Goal: Task Accomplishment & Management: Complete application form

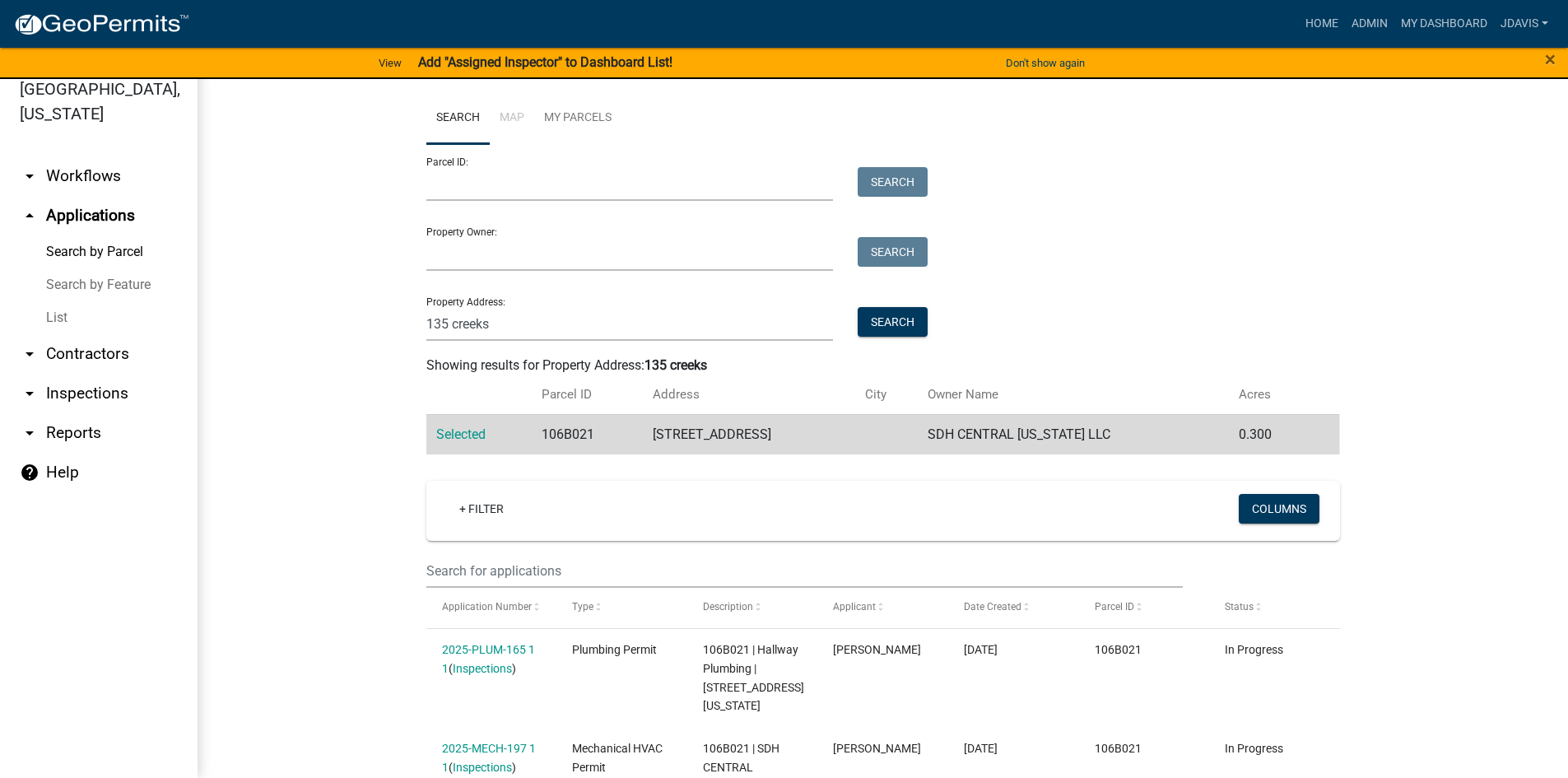
click at [59, 314] on link "List" at bounding box center [98, 318] width 198 height 32
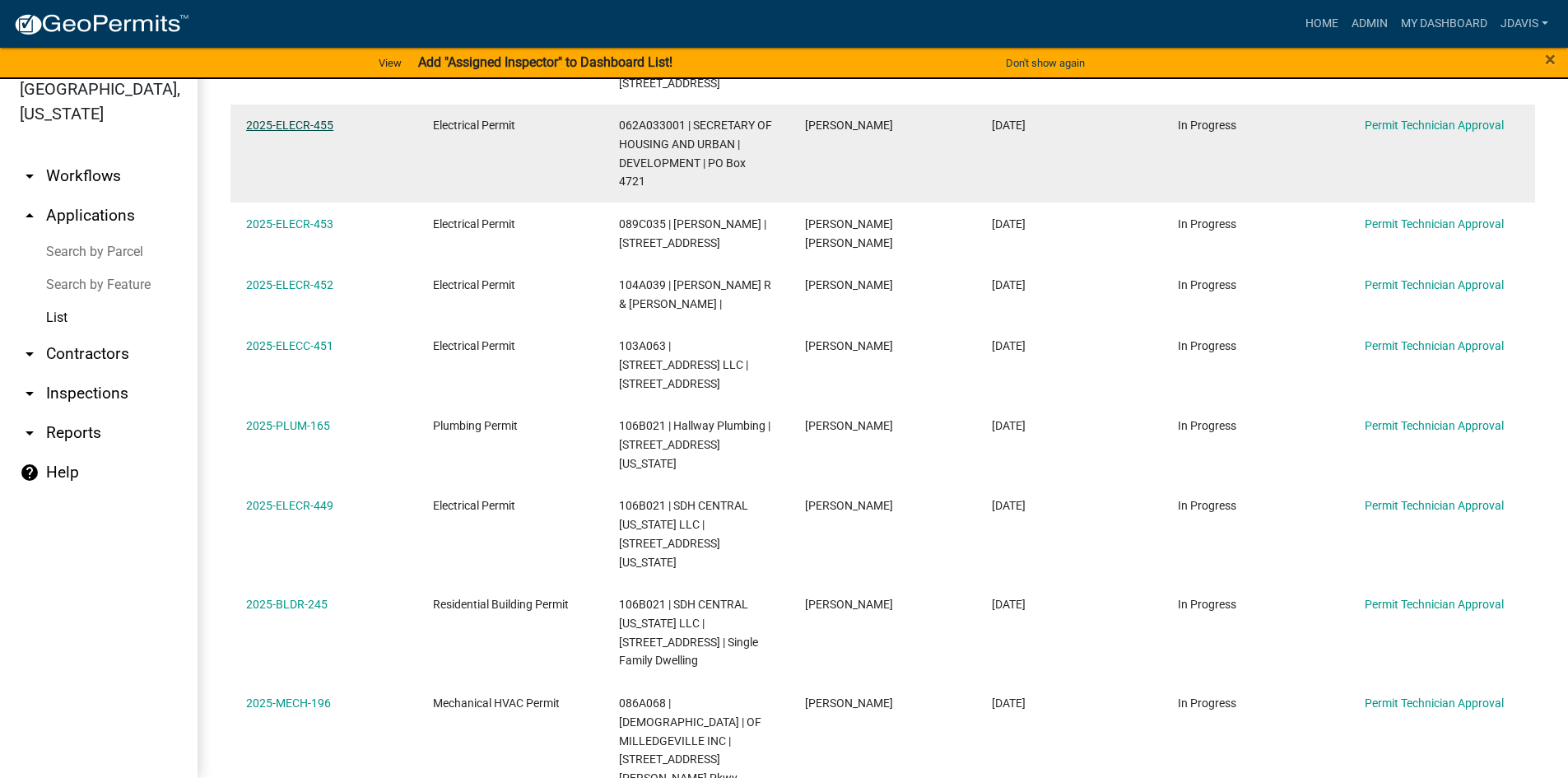
scroll to position [403, 0]
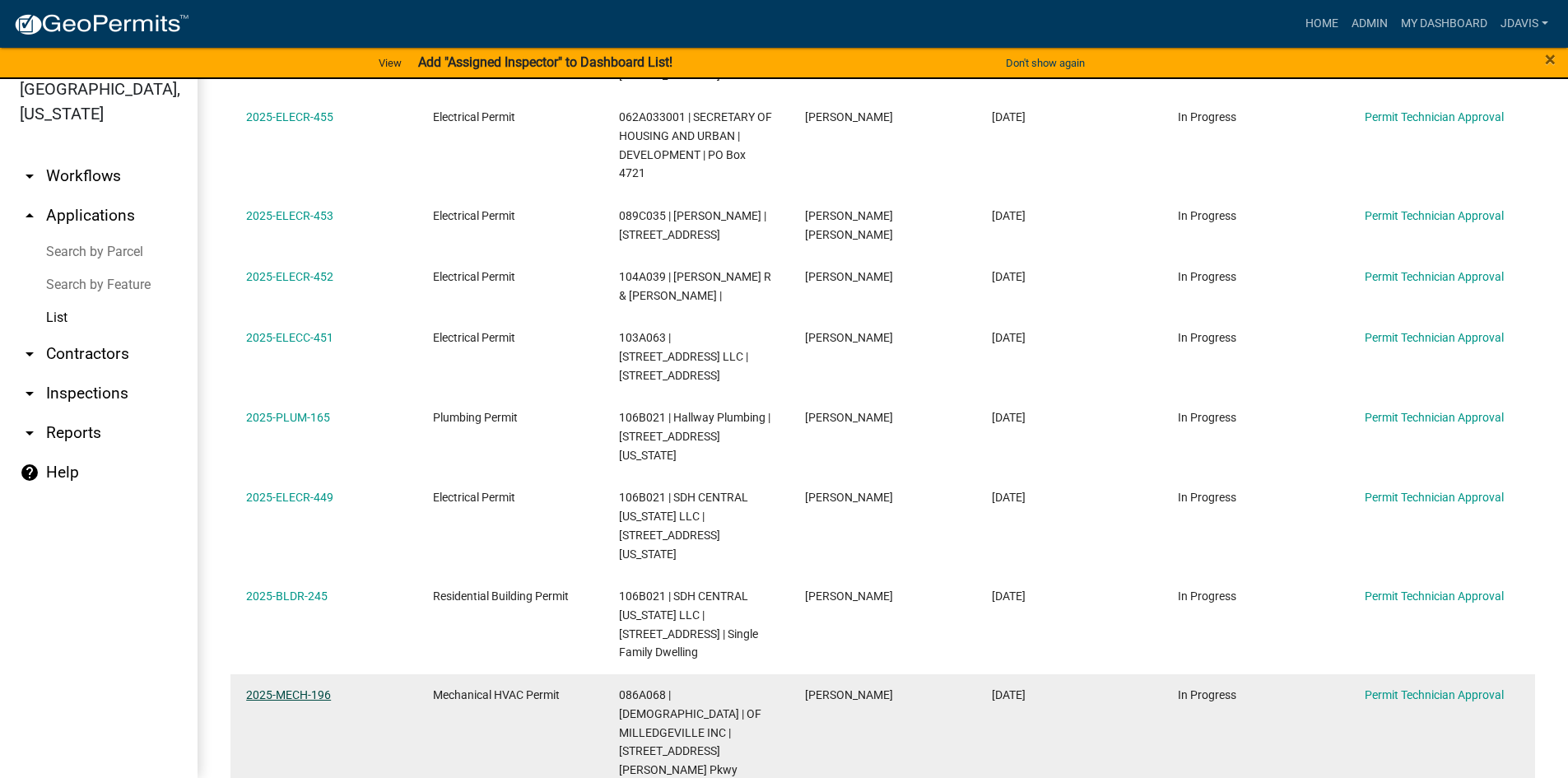
click at [308, 688] on link "2025-MECH-196" at bounding box center [288, 694] width 84 height 13
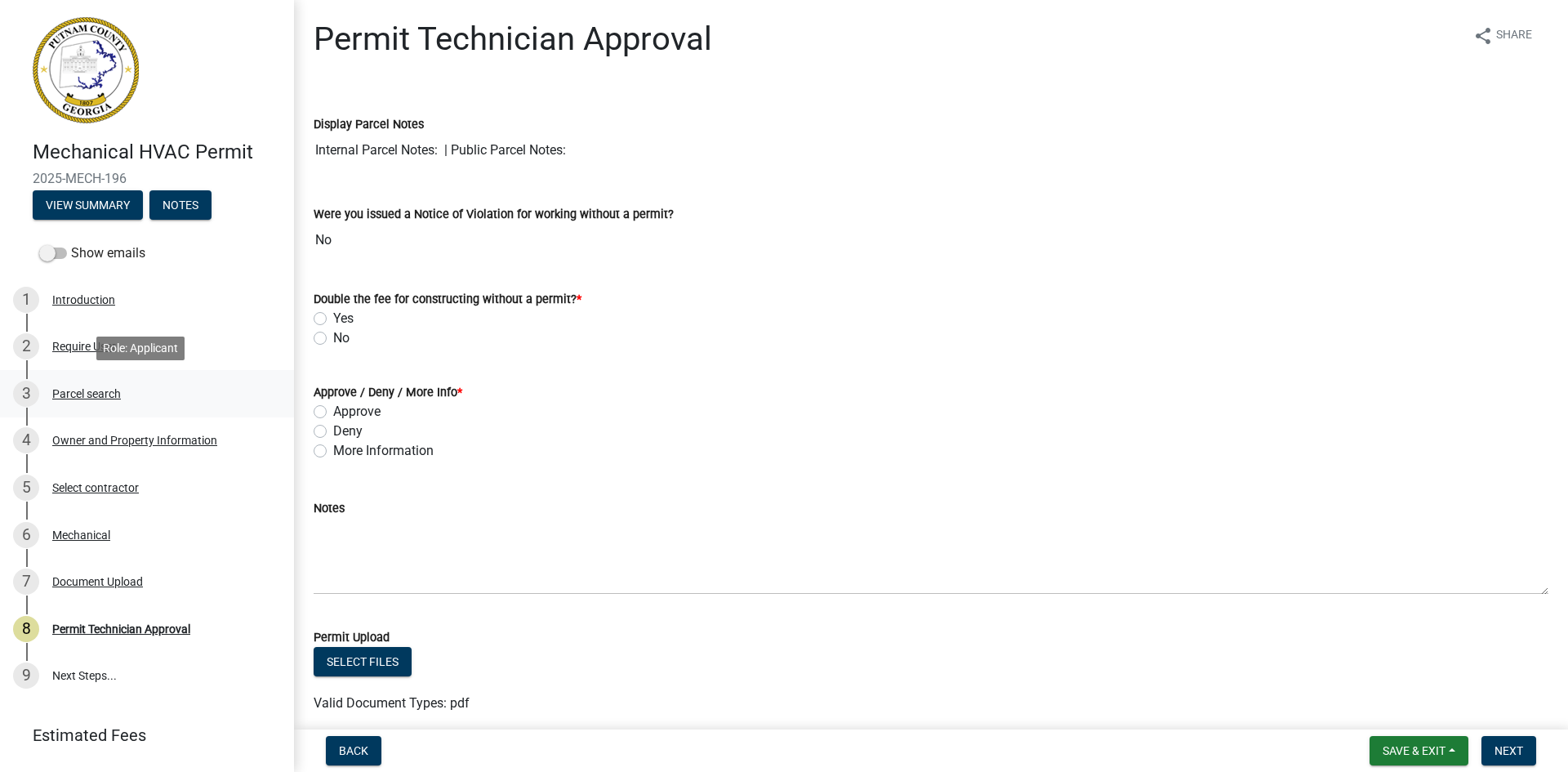
click at [102, 385] on div "3 Parcel search" at bounding box center [140, 393] width 255 height 26
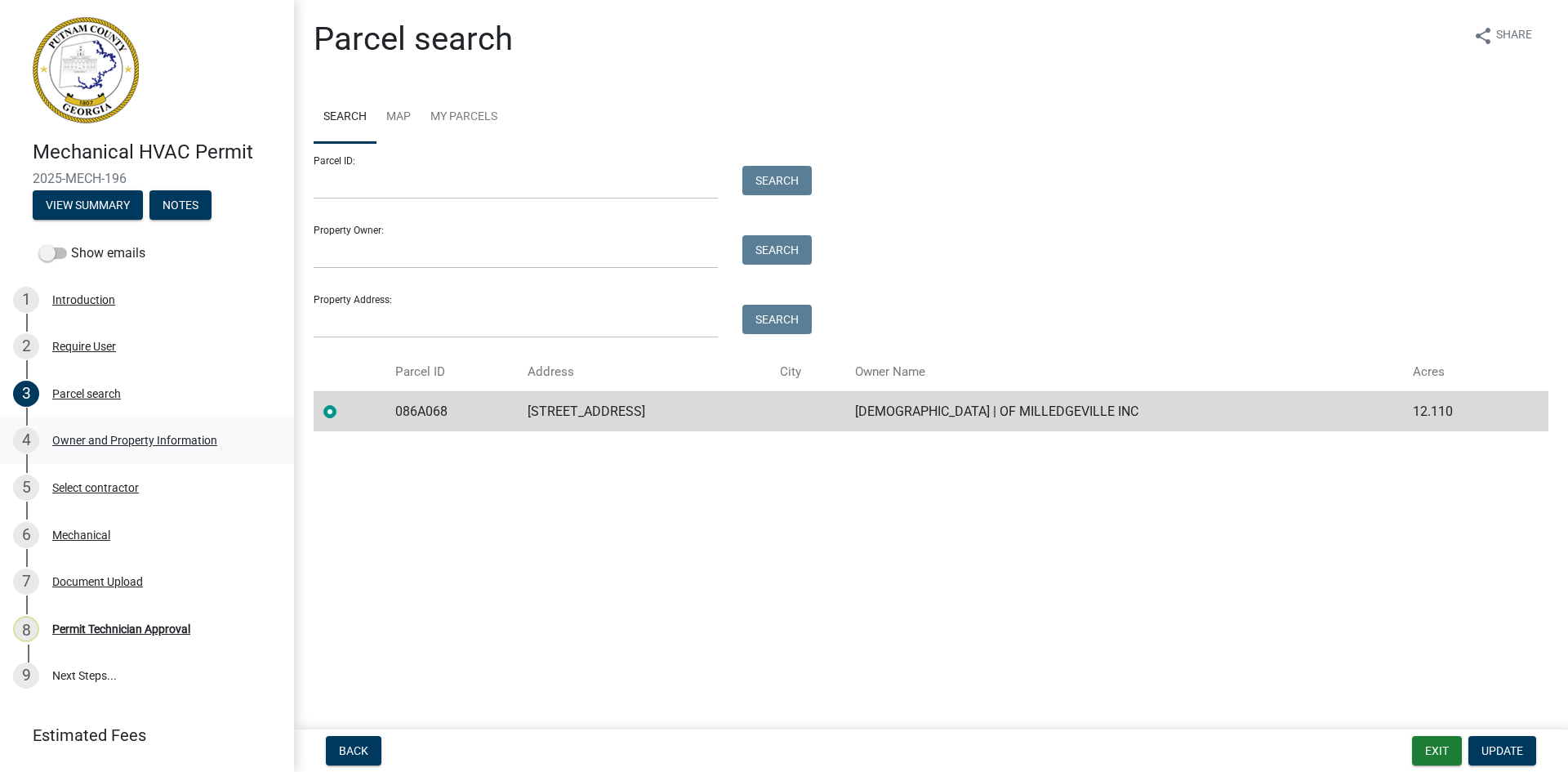
click at [141, 439] on div "Owner and Property Information" at bounding box center [135, 440] width 165 height 11
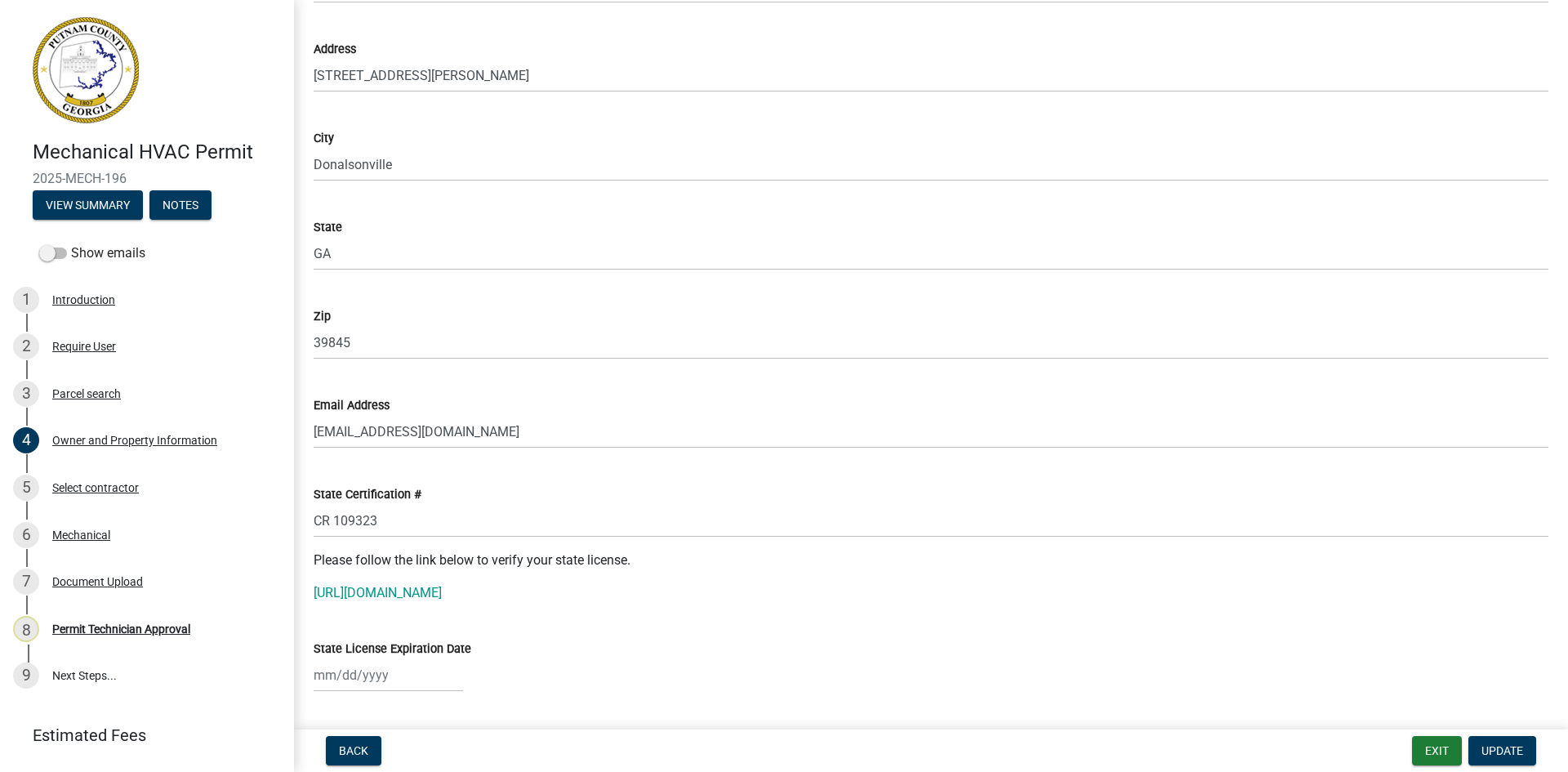
scroll to position [1715, 0]
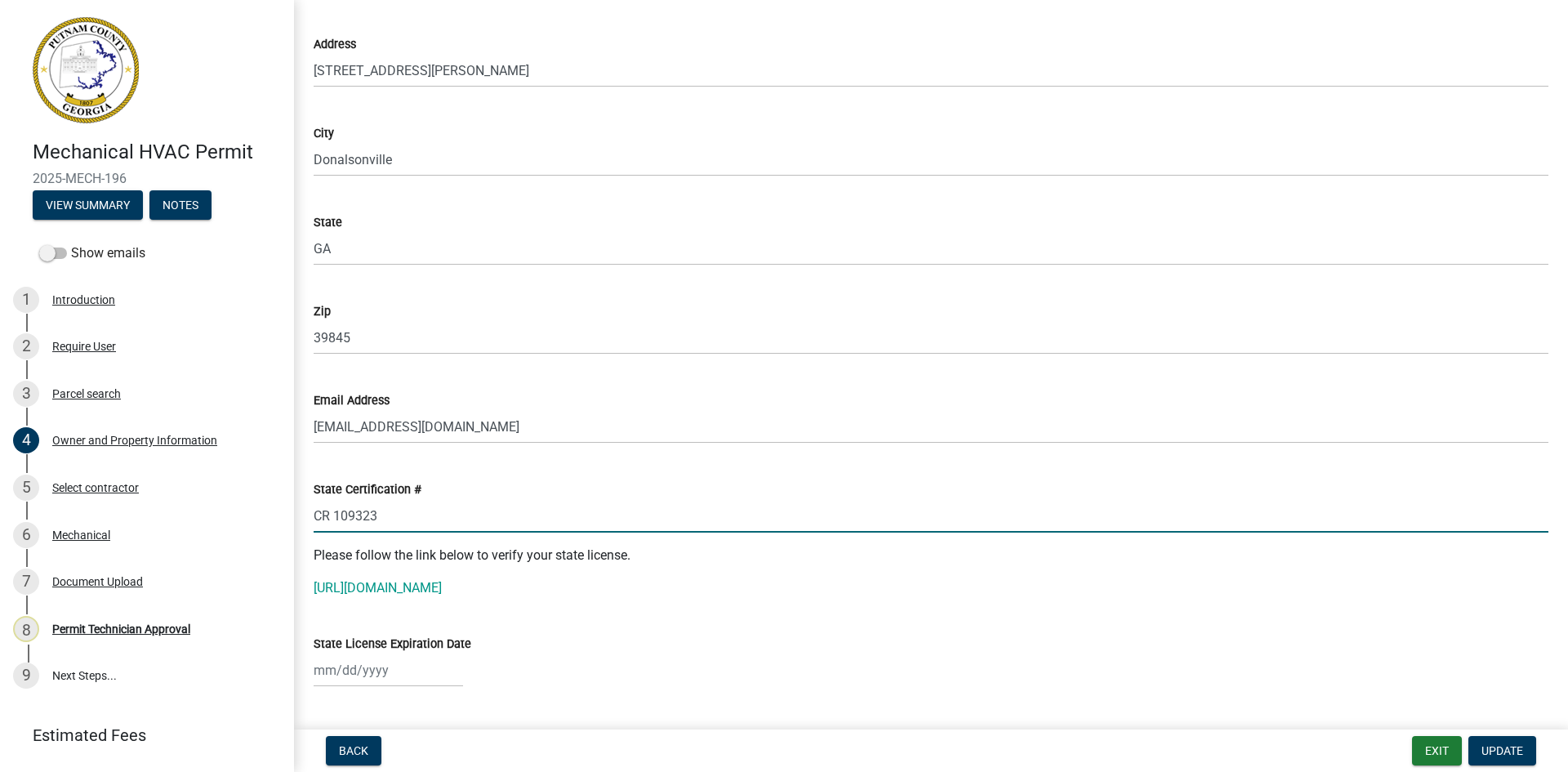
click at [333, 517] on input "CR 109323" at bounding box center [930, 516] width 1235 height 33
drag, startPoint x: 314, startPoint y: 518, endPoint x: 414, endPoint y: 523, distance: 100.1
click at [414, 523] on input "CR109323" at bounding box center [930, 516] width 1235 height 33
type input "CR109323"
click at [405, 595] on p "[URL][DOMAIN_NAME]" at bounding box center [930, 588] width 1235 height 19
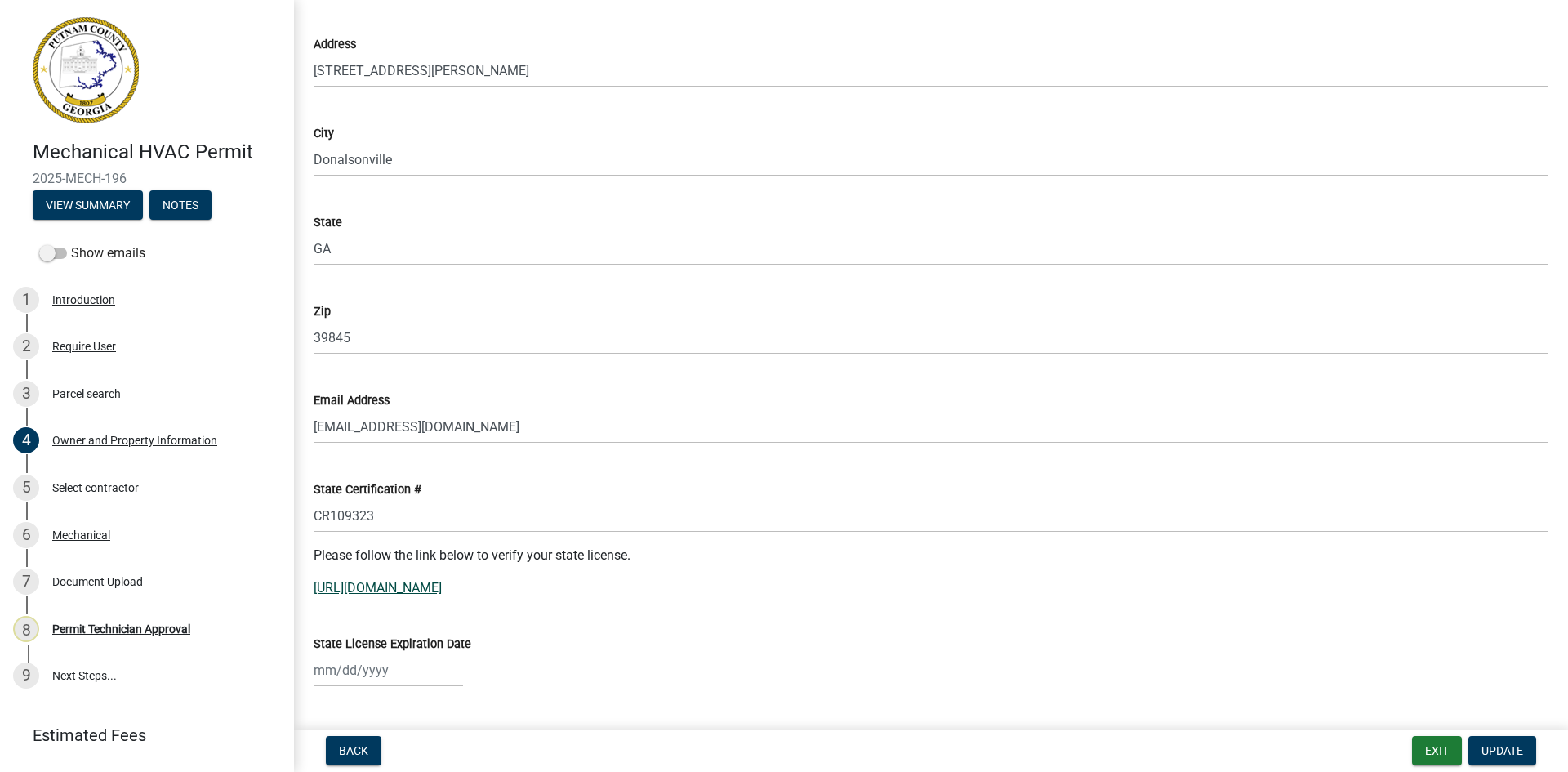
click at [398, 580] on link "[URL][DOMAIN_NAME]" at bounding box center [377, 588] width 128 height 16
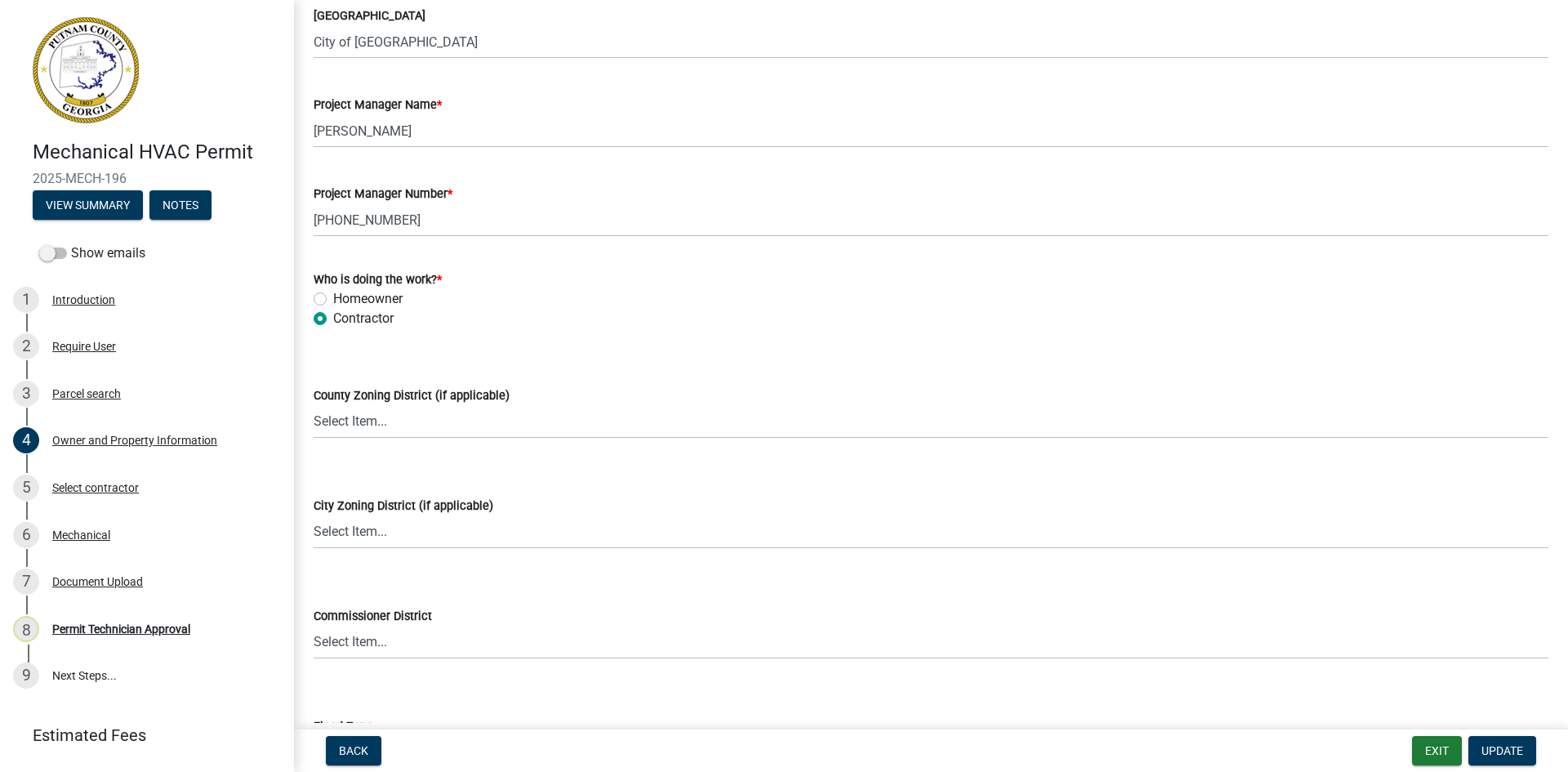
scroll to position [2696, 0]
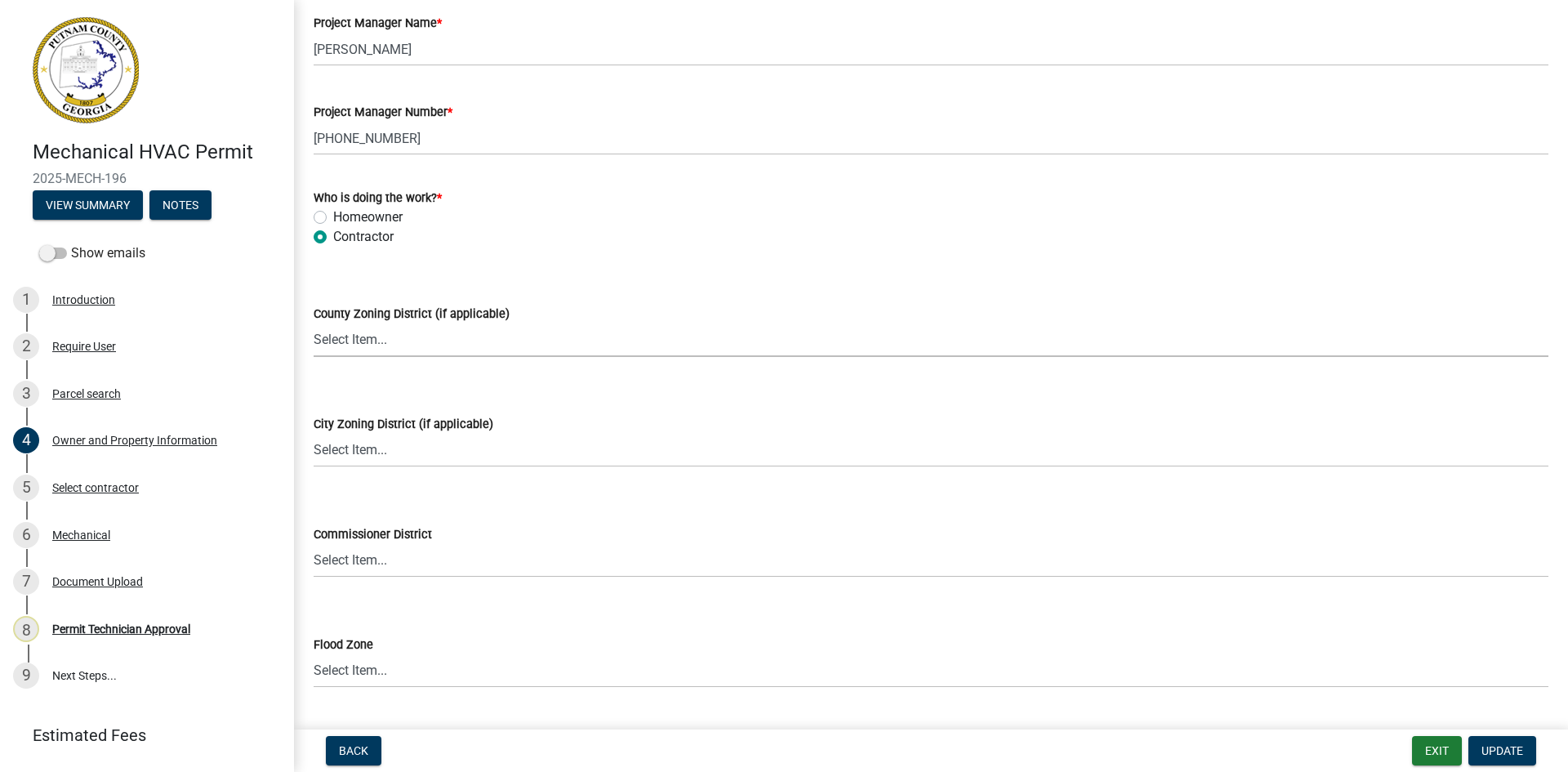
click at [424, 336] on select "Select Item... AG-1 R-1R R-1 R-2 MHP RM-1 RM-3 C-1 C-2 I-M PUD N/A" at bounding box center [930, 340] width 1235 height 33
click at [313, 323] on select "Select Item... AG-1 R-1R R-1 R-2 MHP RM-1 RM-3 C-1 C-2 I-M PUD N/A" at bounding box center [930, 340] width 1235 height 33
select select "78a0cf10-583c-416f-b876-f8d04396e91b"
click at [1499, 745] on span "Update" at bounding box center [1502, 751] width 41 height 13
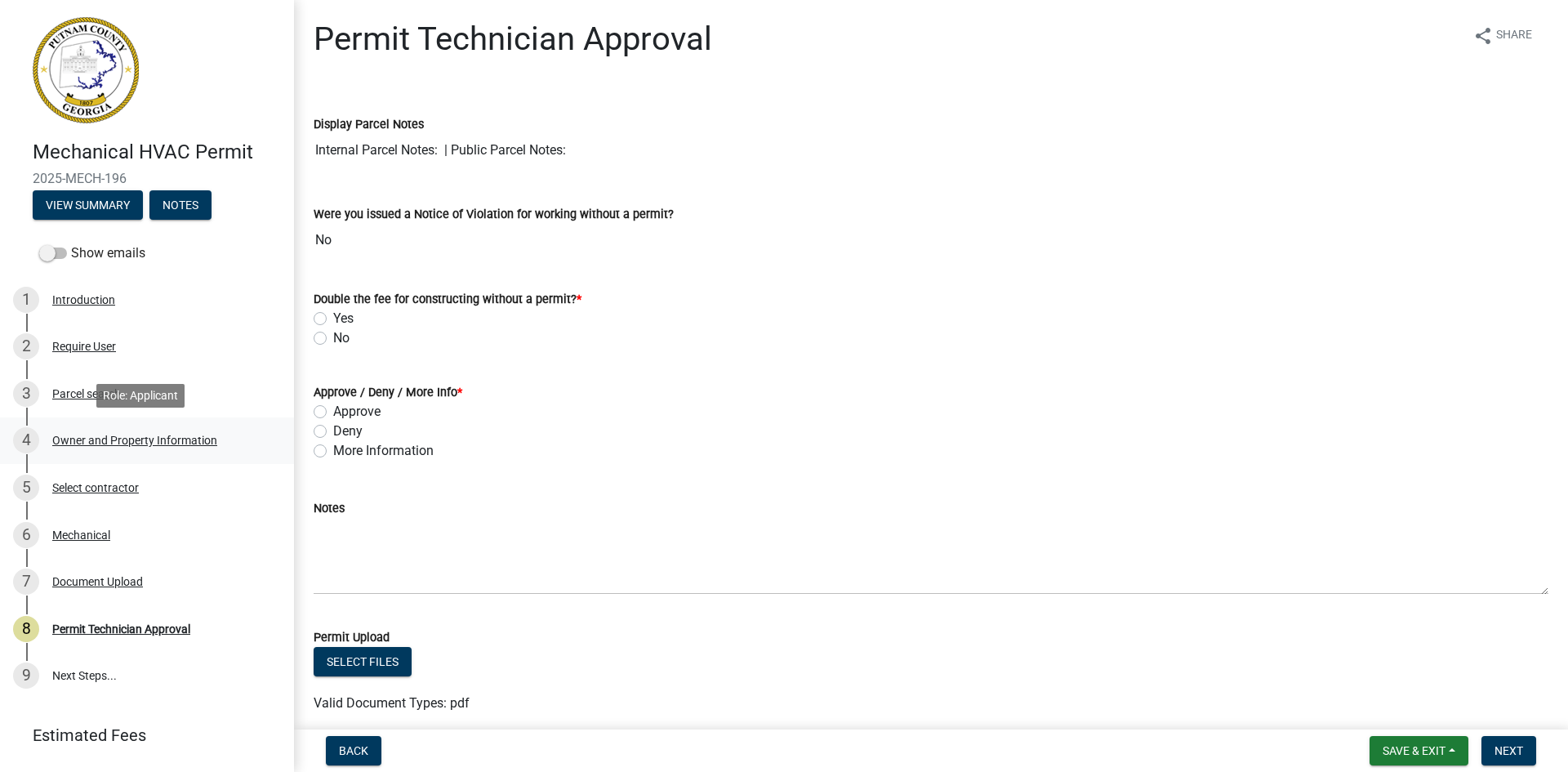
click at [122, 447] on div "4 Owner and Property Information" at bounding box center [140, 440] width 255 height 26
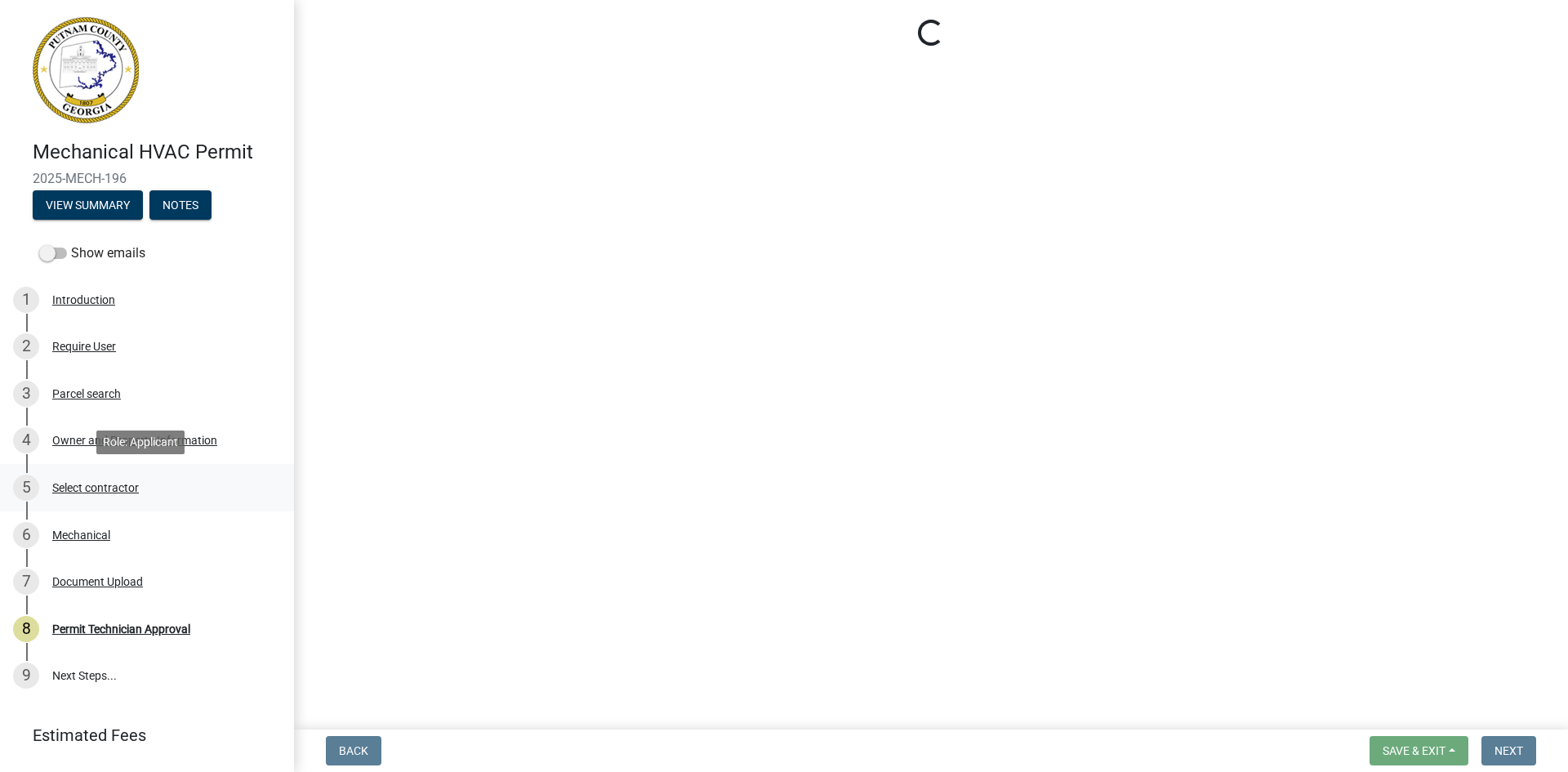
select select "78a0cf10-583c-416f-b876-f8d04396e91b"
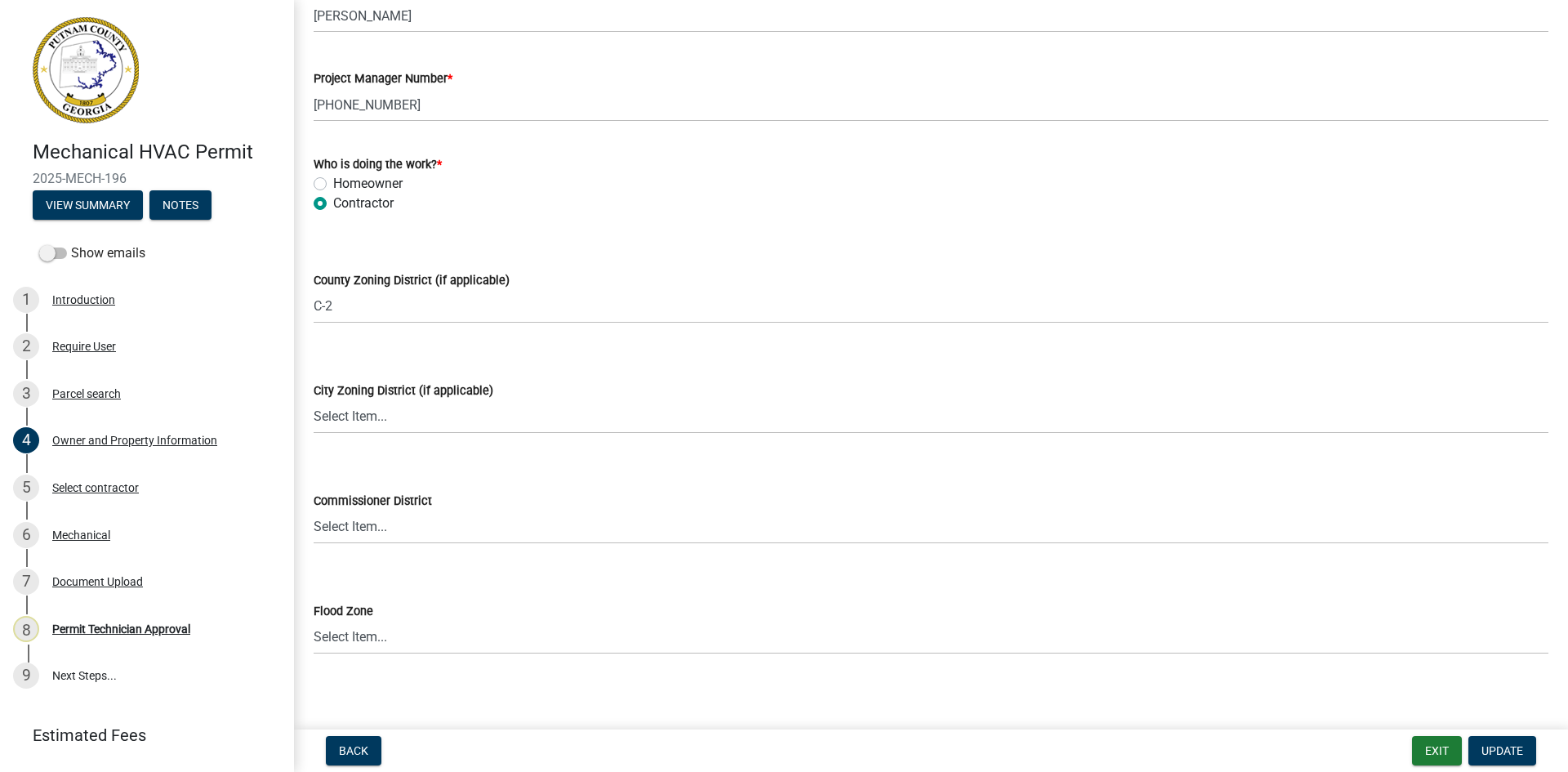
scroll to position [2739, 0]
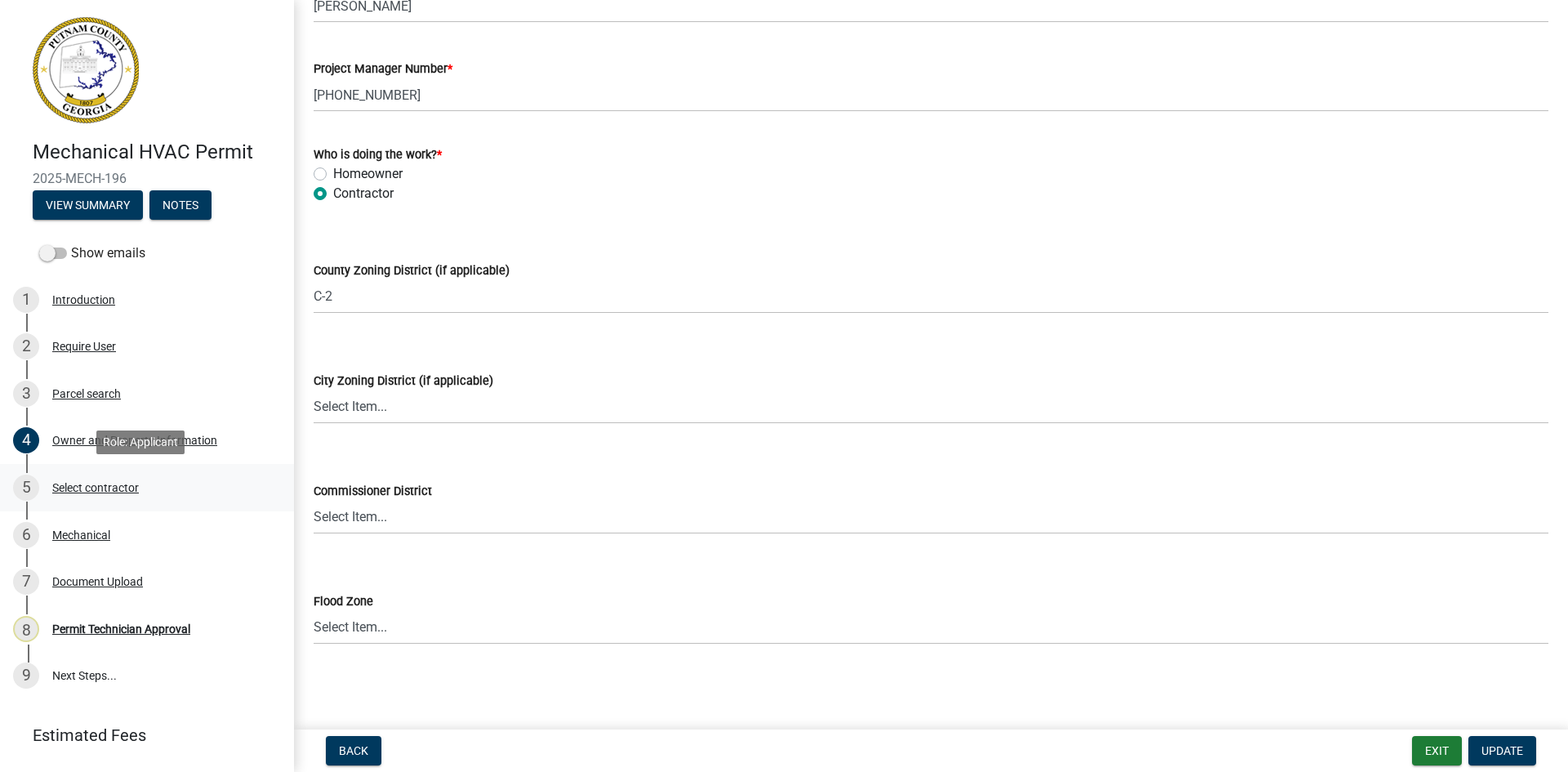
click at [103, 488] on div "Select contractor" at bounding box center [96, 487] width 87 height 11
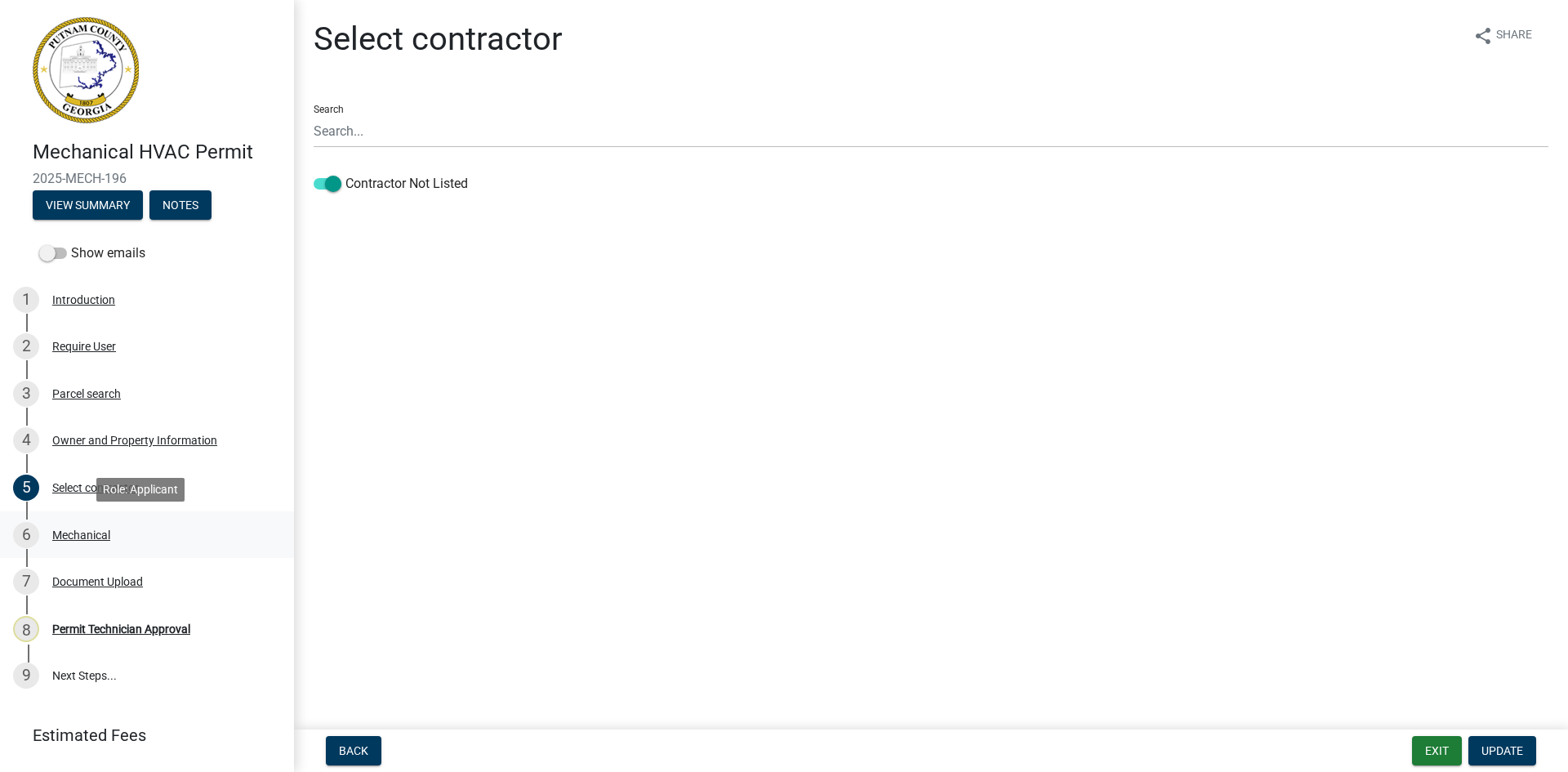
click at [100, 536] on div "Mechanical" at bounding box center [81, 535] width 58 height 11
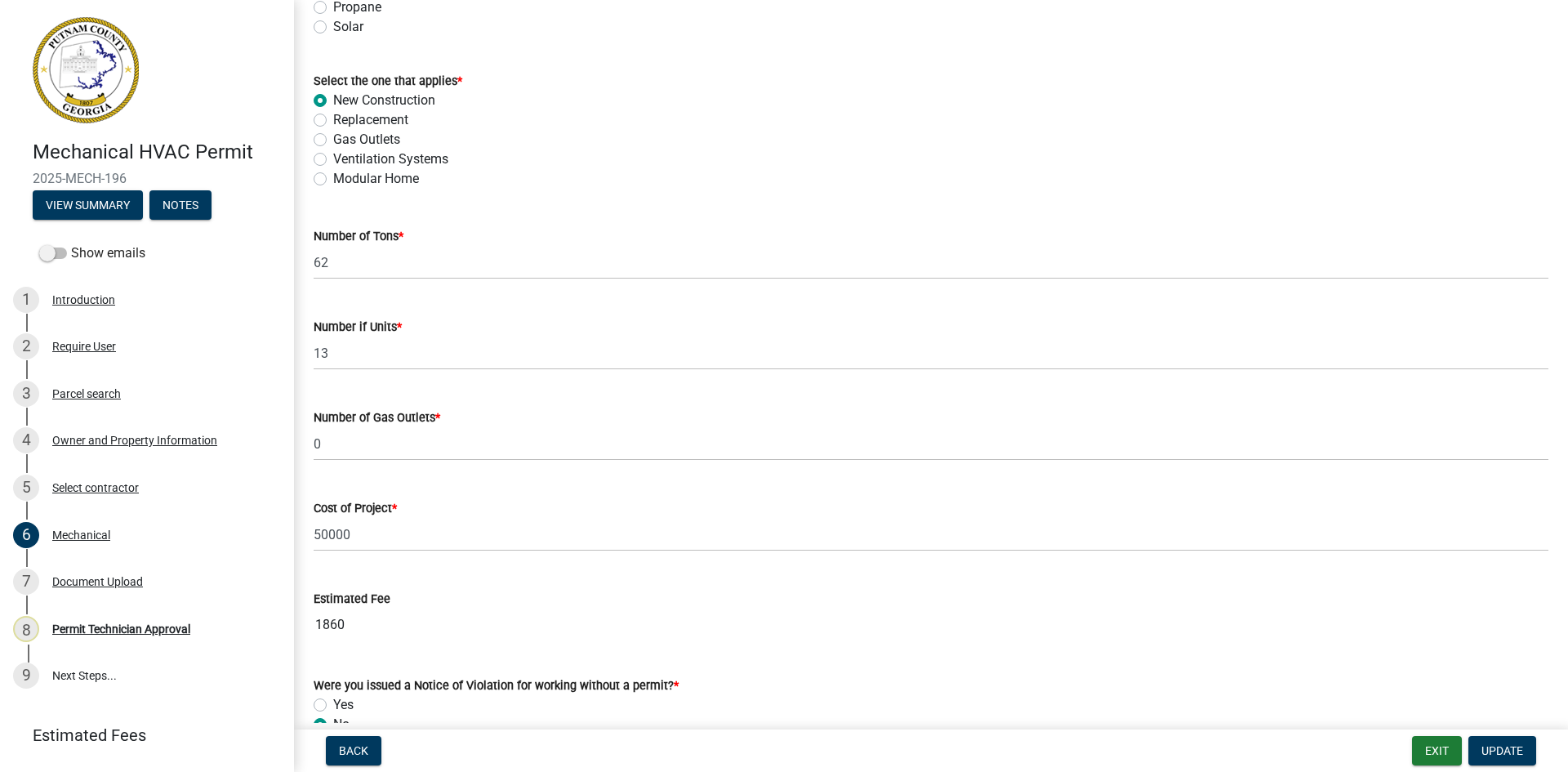
scroll to position [980, 0]
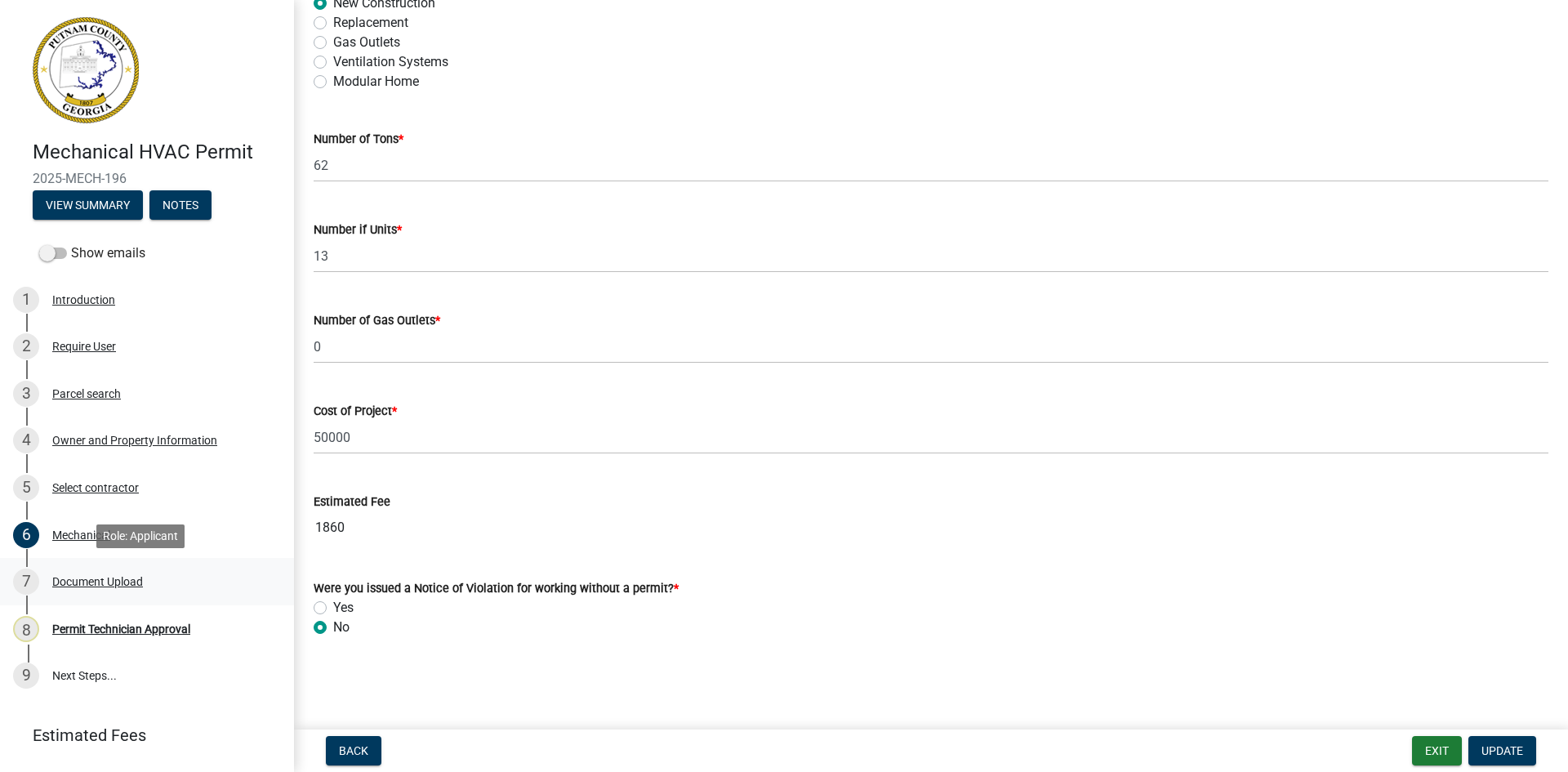
click at [119, 573] on div "7 Document Upload" at bounding box center [140, 581] width 255 height 26
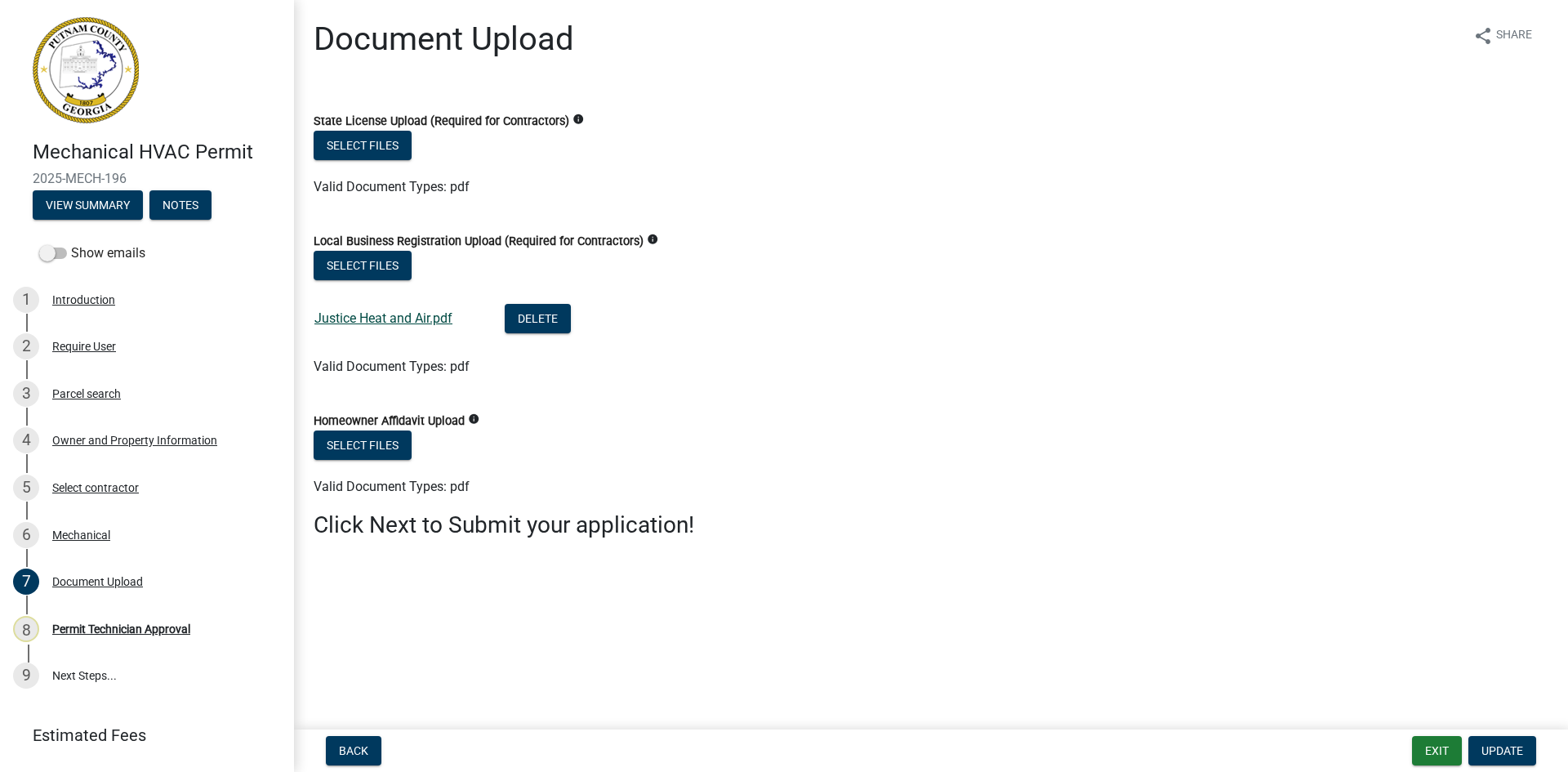
click at [402, 322] on link "Justice Heat and Air.pdf" at bounding box center [383, 318] width 138 height 16
click at [415, 313] on link "Justice Heat and Air.pdf" at bounding box center [383, 318] width 138 height 16
click at [132, 446] on div "Owner and Property Information" at bounding box center [135, 440] width 165 height 11
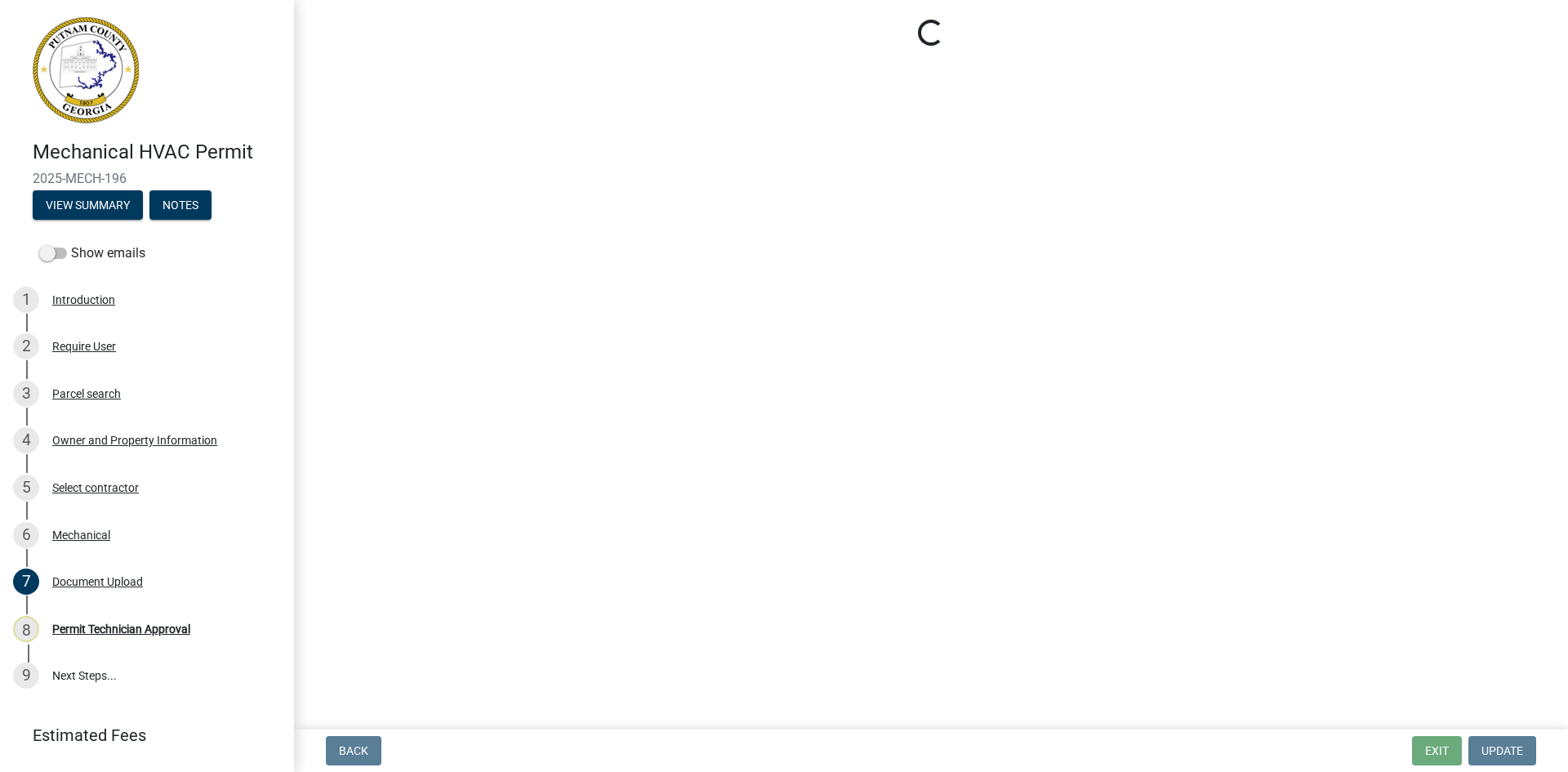
select select "78a0cf10-583c-416f-b876-f8d04396e91b"
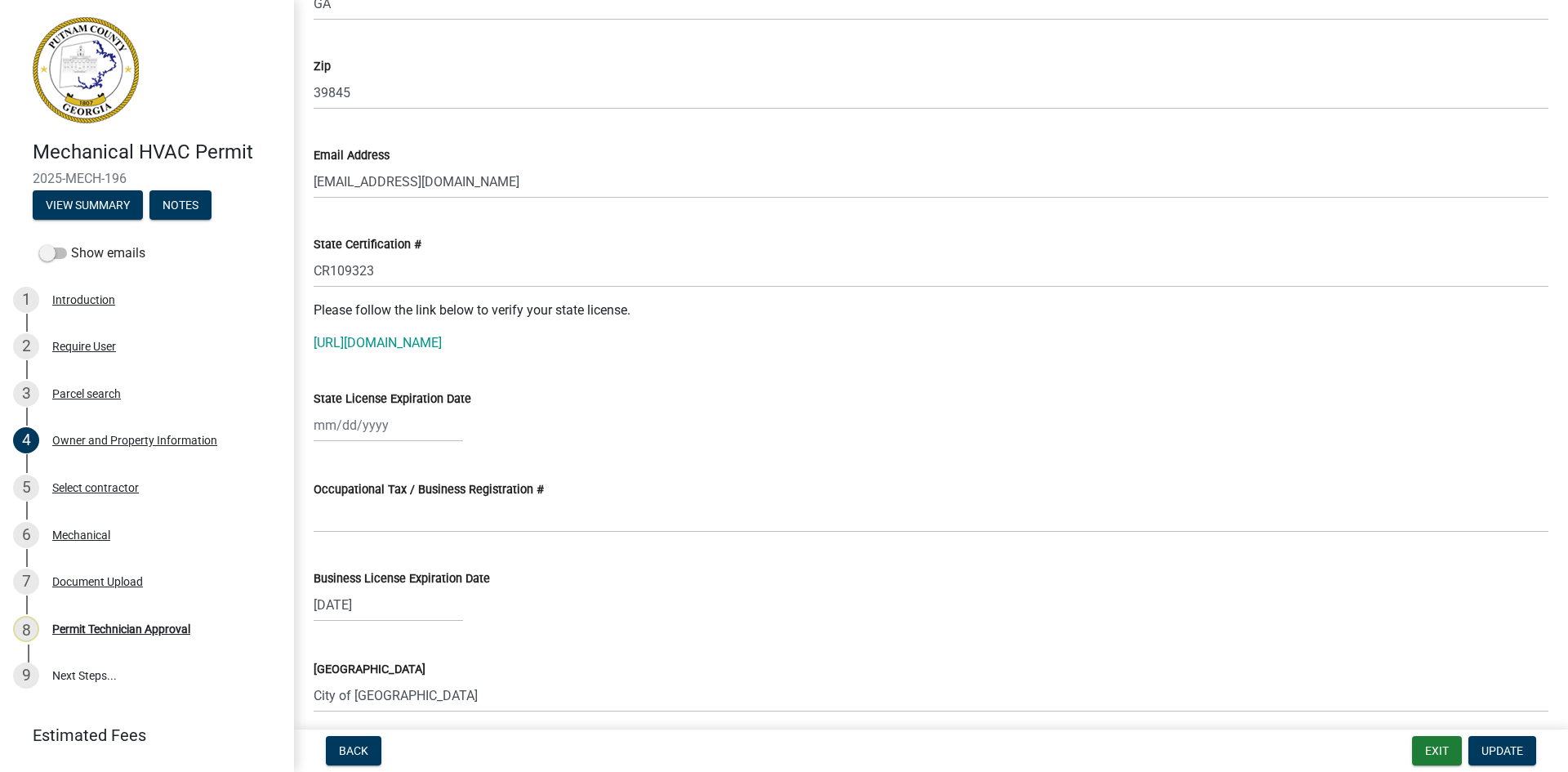
scroll to position [2042, 0]
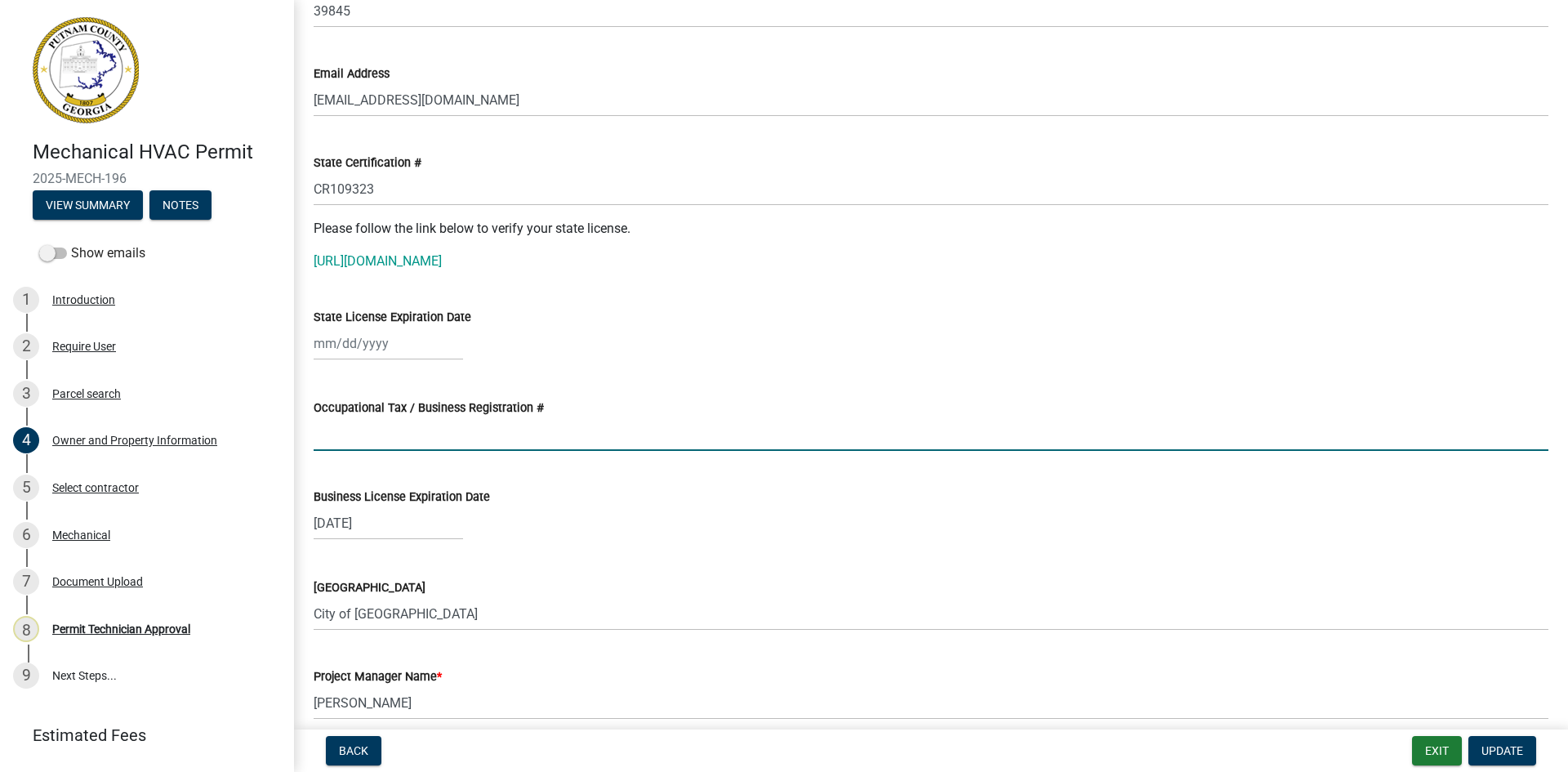
click at [359, 428] on input "Occupational Tax / Business Registration #" at bounding box center [930, 434] width 1235 height 33
type input "2214"
click at [356, 333] on div at bounding box center [388, 344] width 149 height 33
select select "8"
select select "2025"
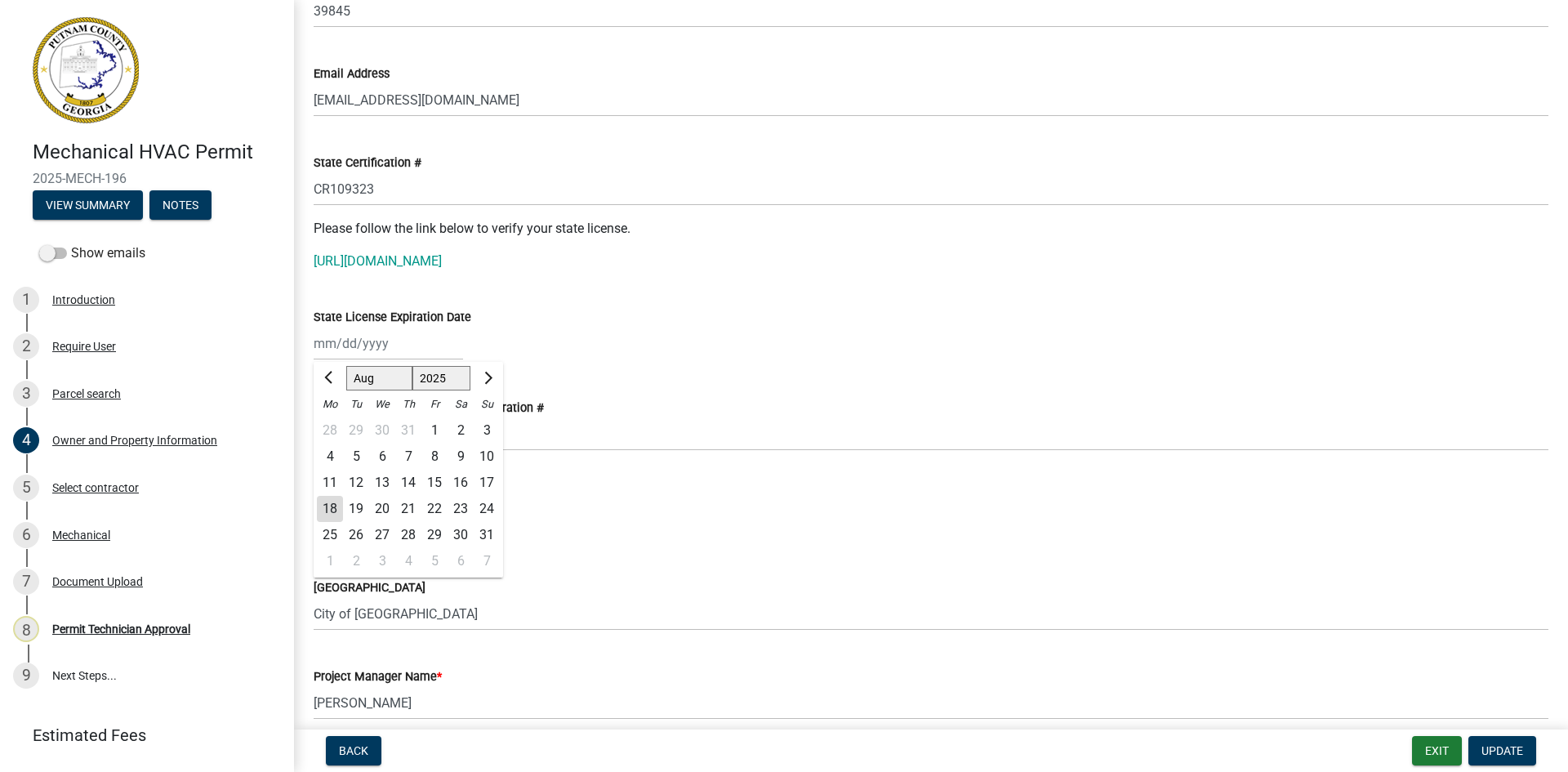
click at [377, 382] on select "Jan Feb Mar Apr May Jun [DATE] Aug Sep Oct Nov Dec" at bounding box center [380, 378] width 66 height 25
select select "12"
click at [346, 366] on select "Jan Feb Mar Apr May Jun [DATE] Aug Sep Oct Nov Dec" at bounding box center [380, 378] width 66 height 25
click at [385, 533] on div "31" at bounding box center [382, 535] width 26 height 26
type input "[DATE]"
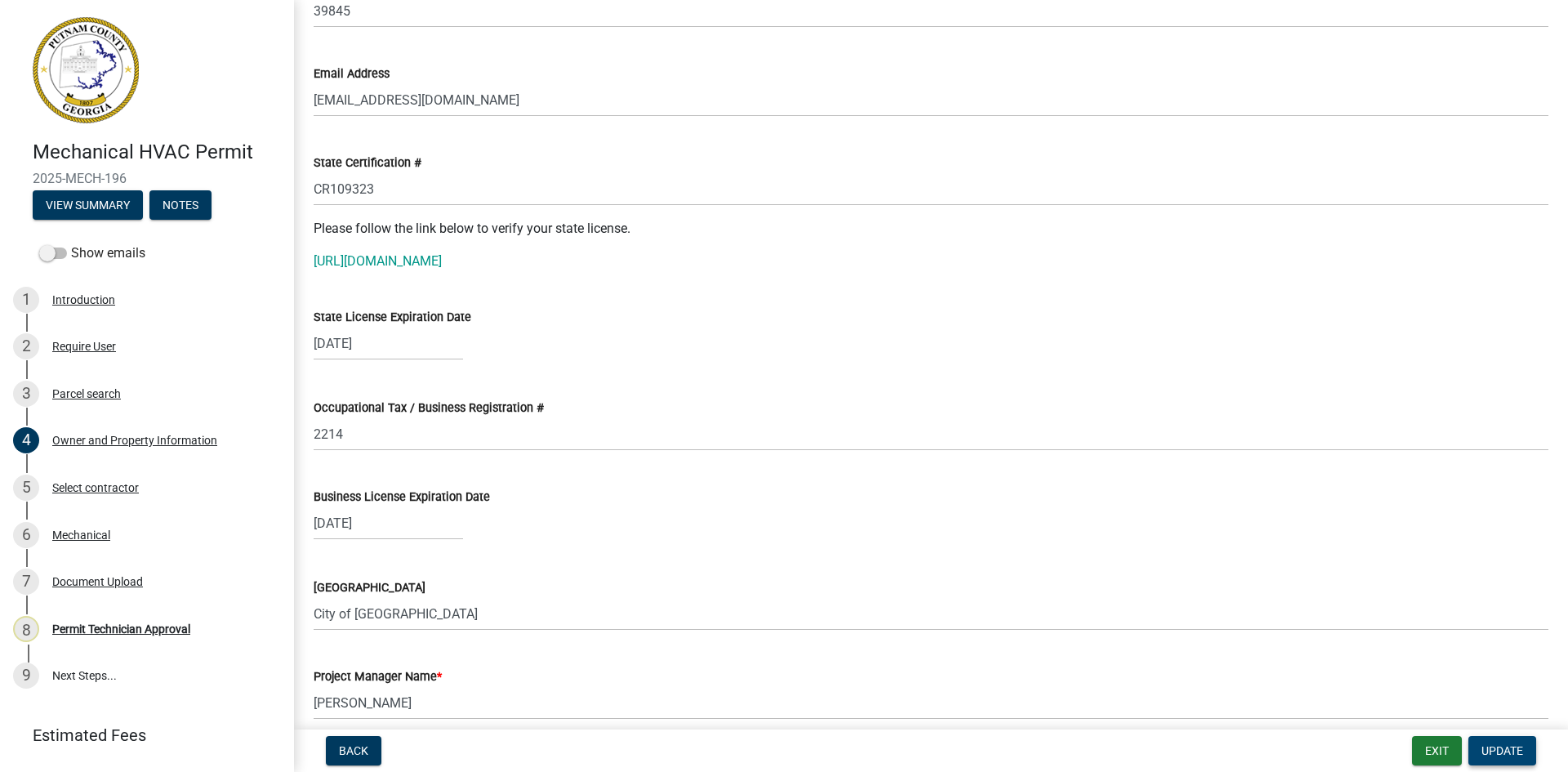
click at [1501, 752] on span "Update" at bounding box center [1502, 751] width 41 height 13
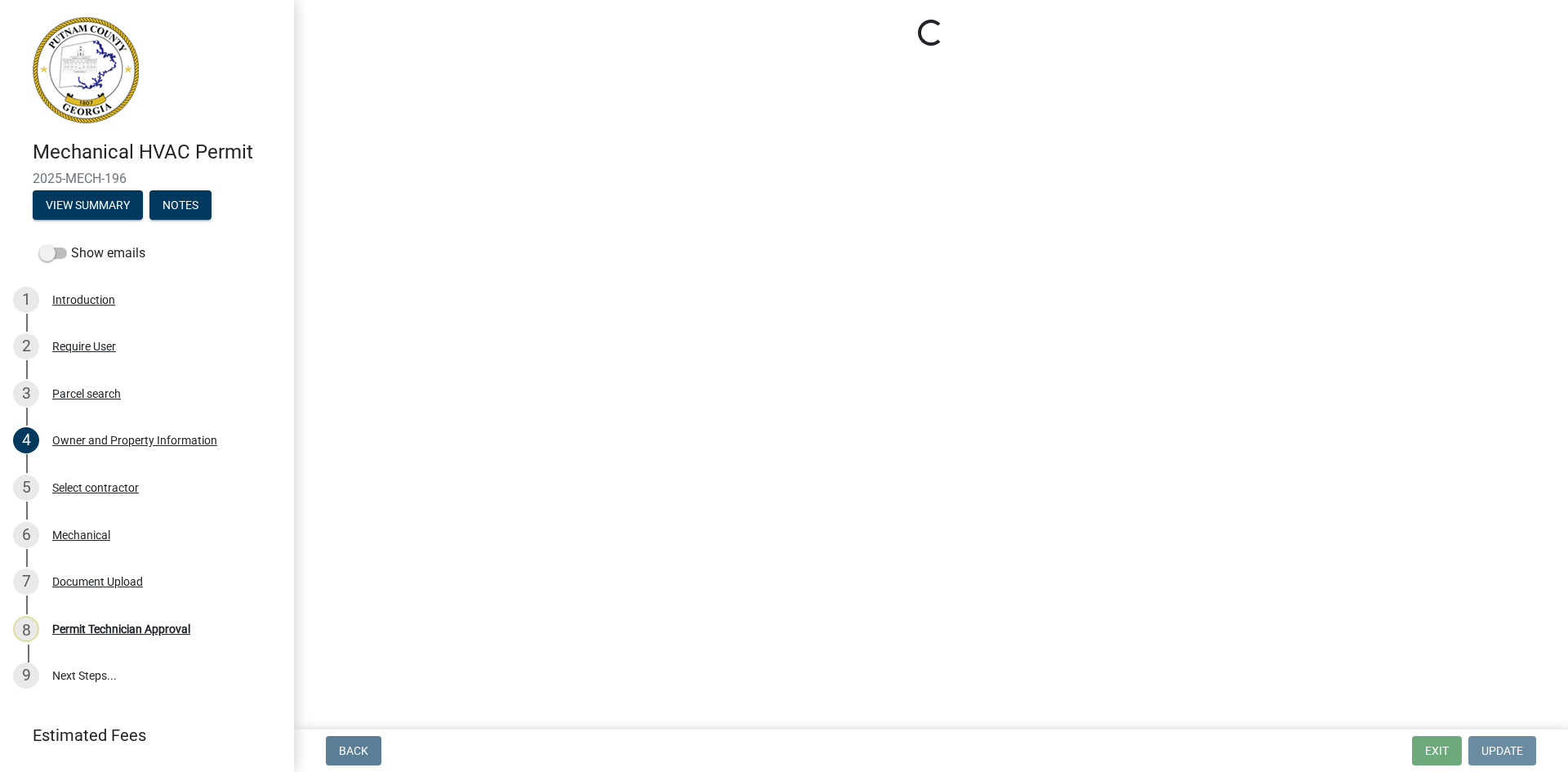
scroll to position [0, 0]
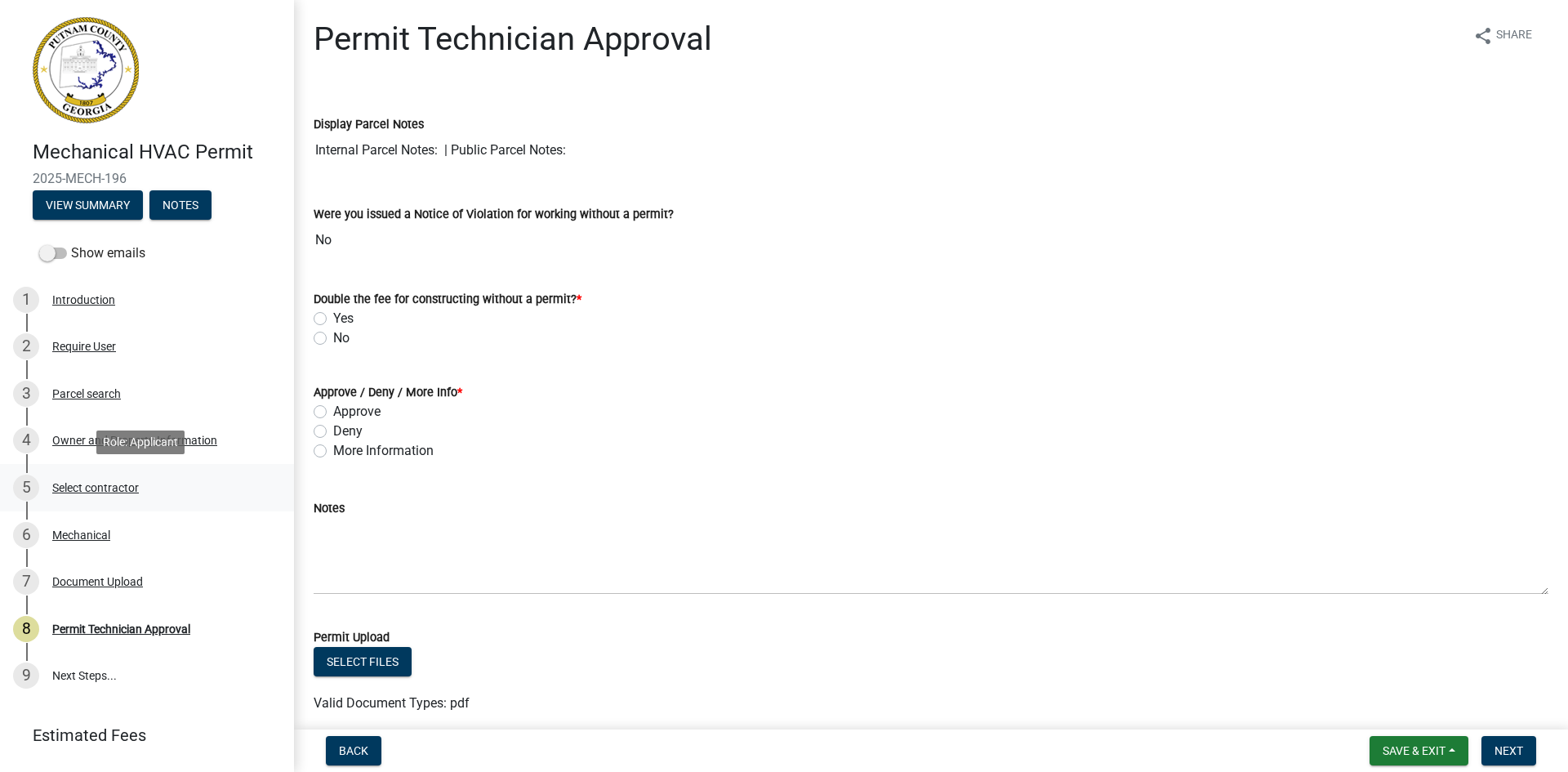
click at [119, 489] on div "Select contractor" at bounding box center [96, 487] width 87 height 11
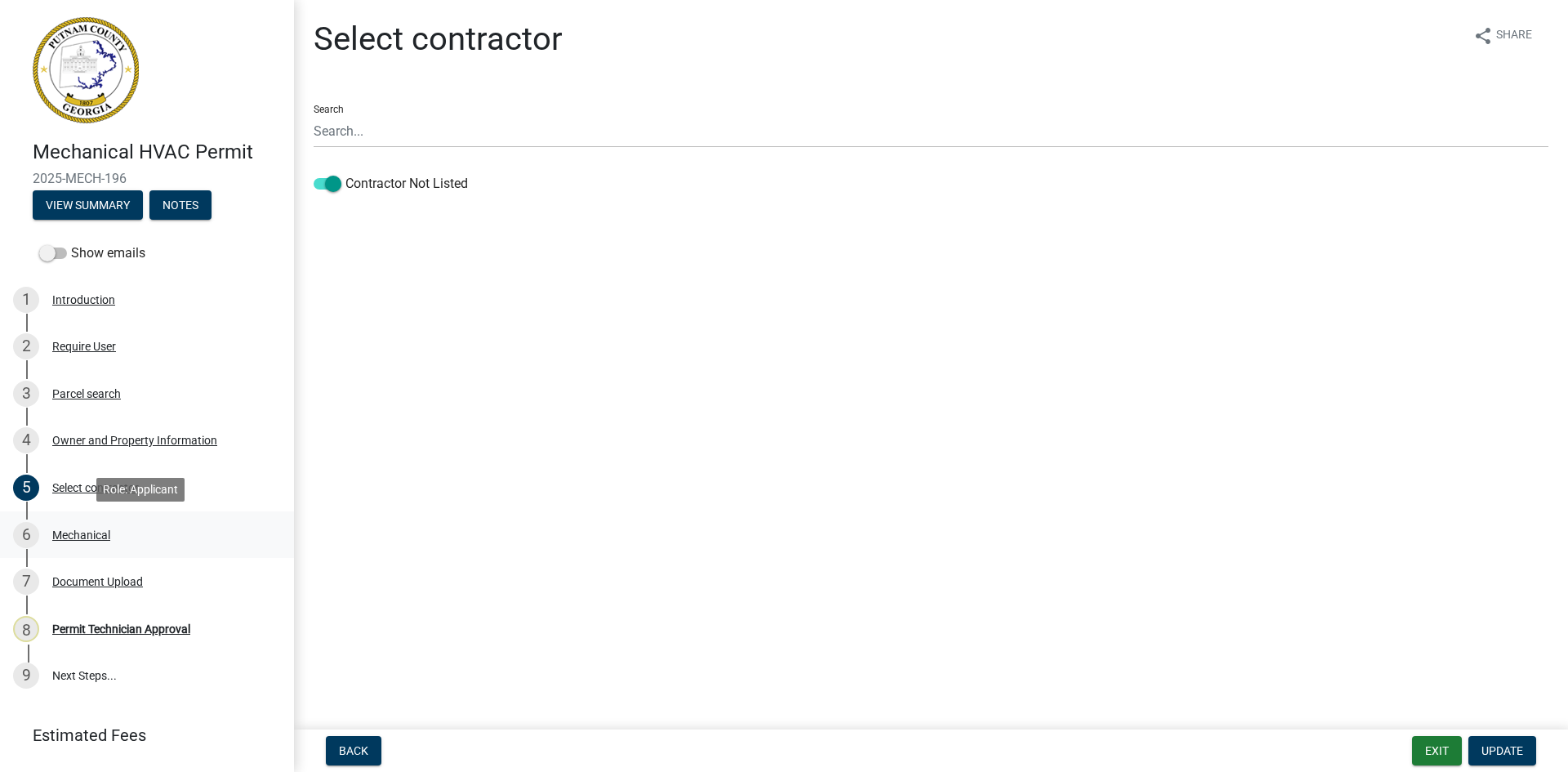
click at [100, 534] on div "Mechanical" at bounding box center [81, 535] width 58 height 11
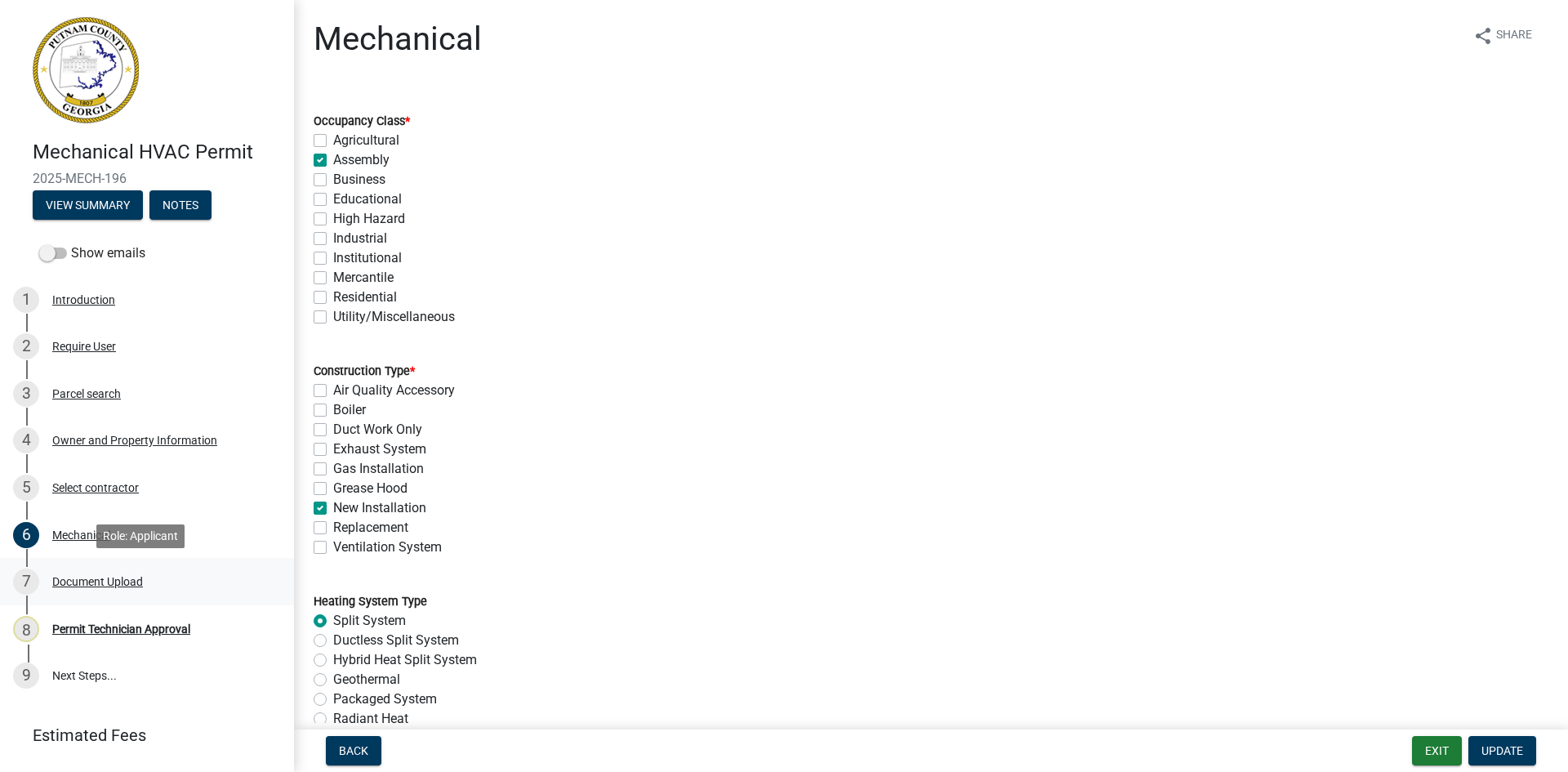
click at [106, 576] on div "Document Upload" at bounding box center [98, 581] width 90 height 11
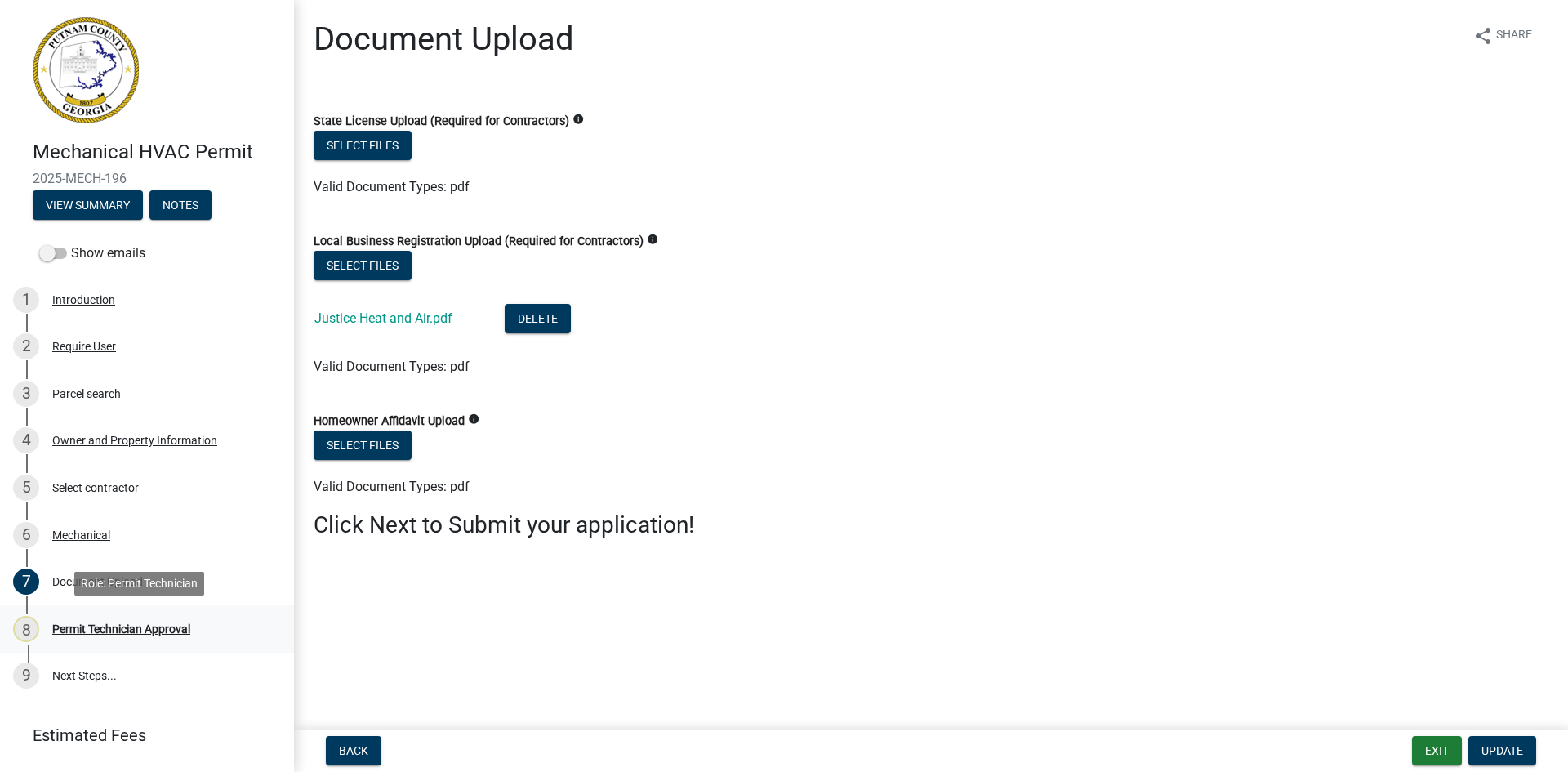
click at [145, 619] on div "8 Permit Technician Approval" at bounding box center [140, 629] width 255 height 26
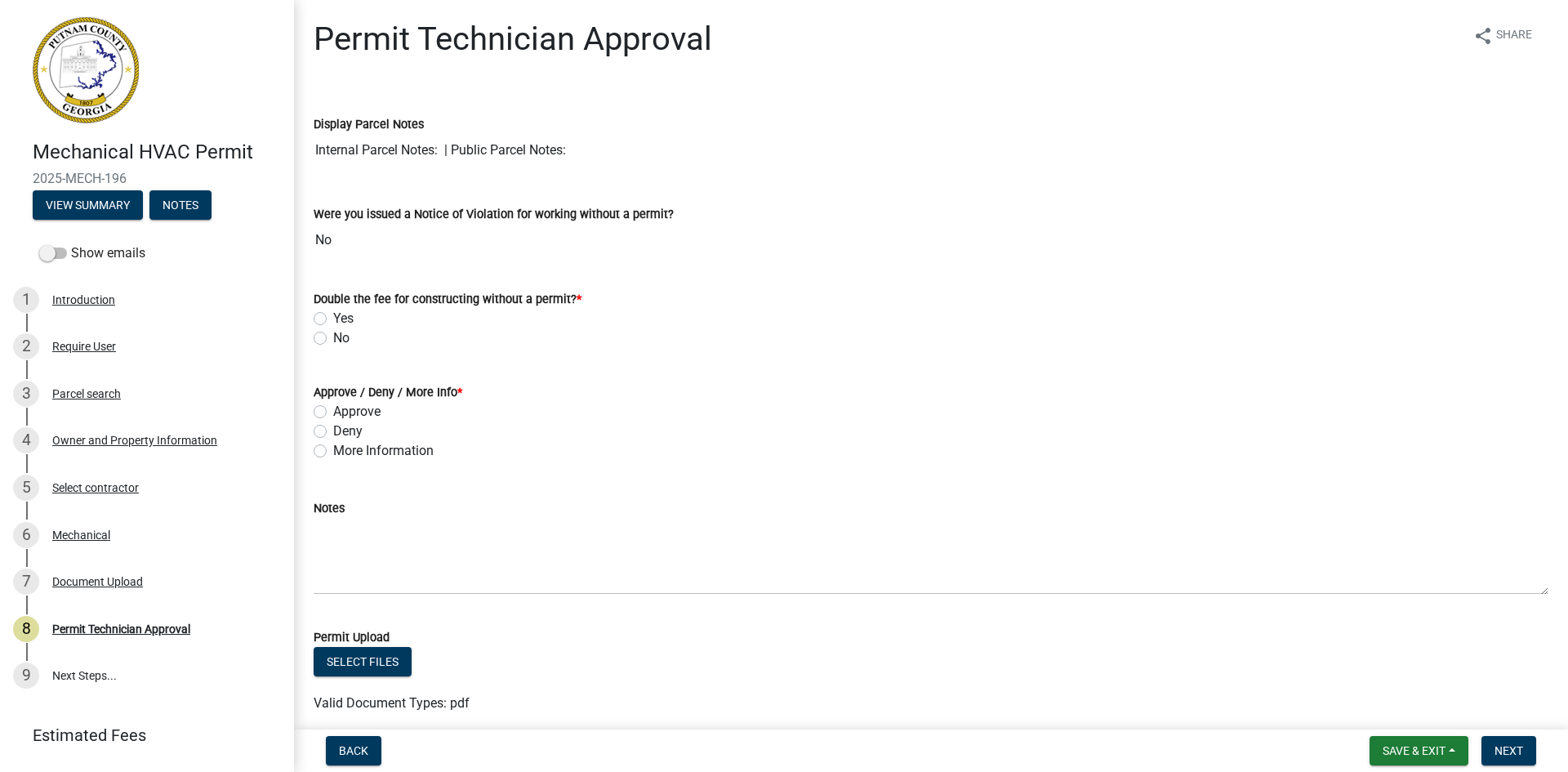
click at [333, 338] on label "No" at bounding box center [342, 337] width 17 height 19
click at [333, 338] on input "No" at bounding box center [339, 333] width 11 height 11
radio input "true"
click at [333, 412] on label "Approve" at bounding box center [357, 411] width 47 height 19
click at [333, 412] on input "Approve" at bounding box center [339, 407] width 11 height 11
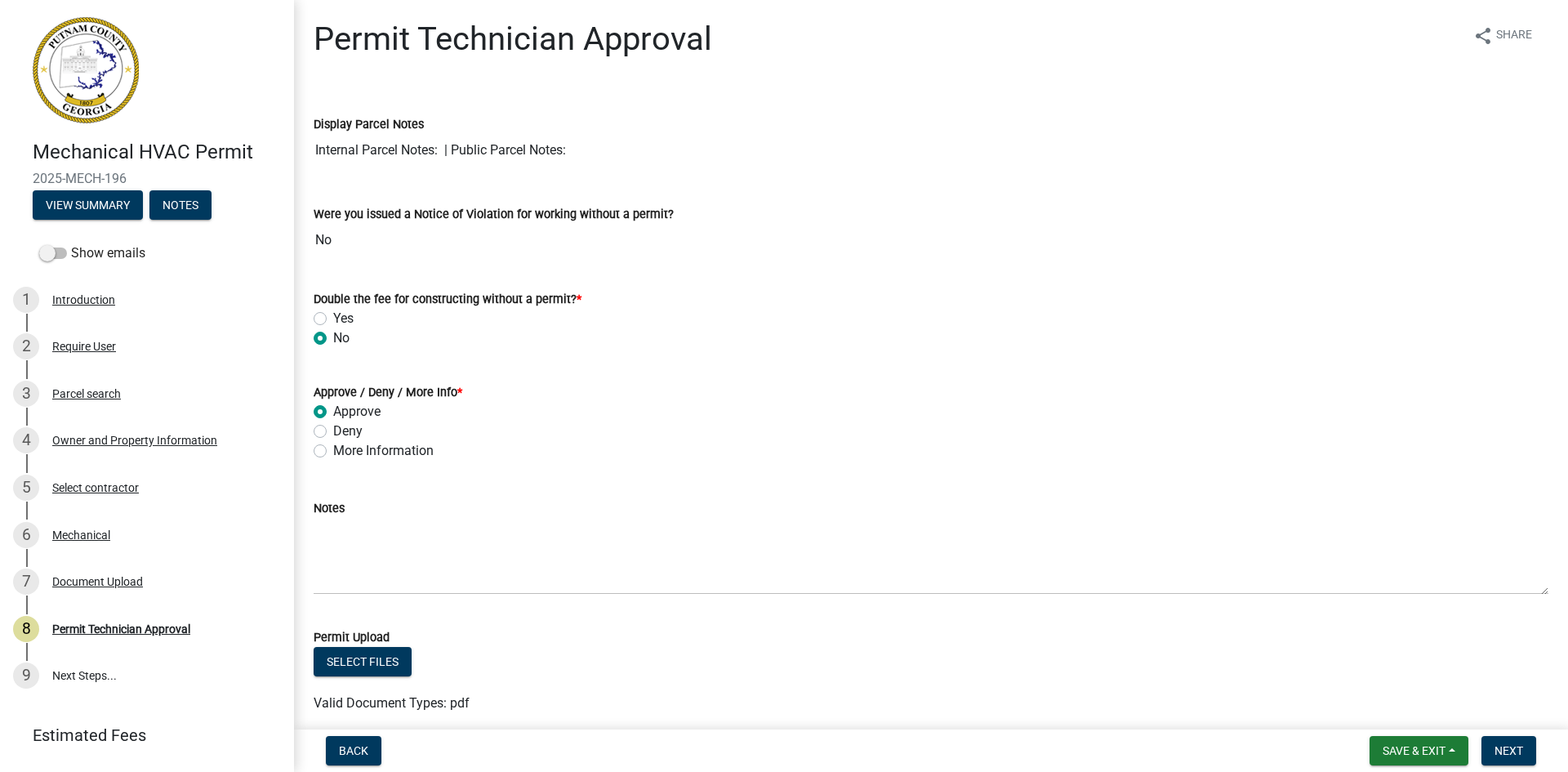
radio input "true"
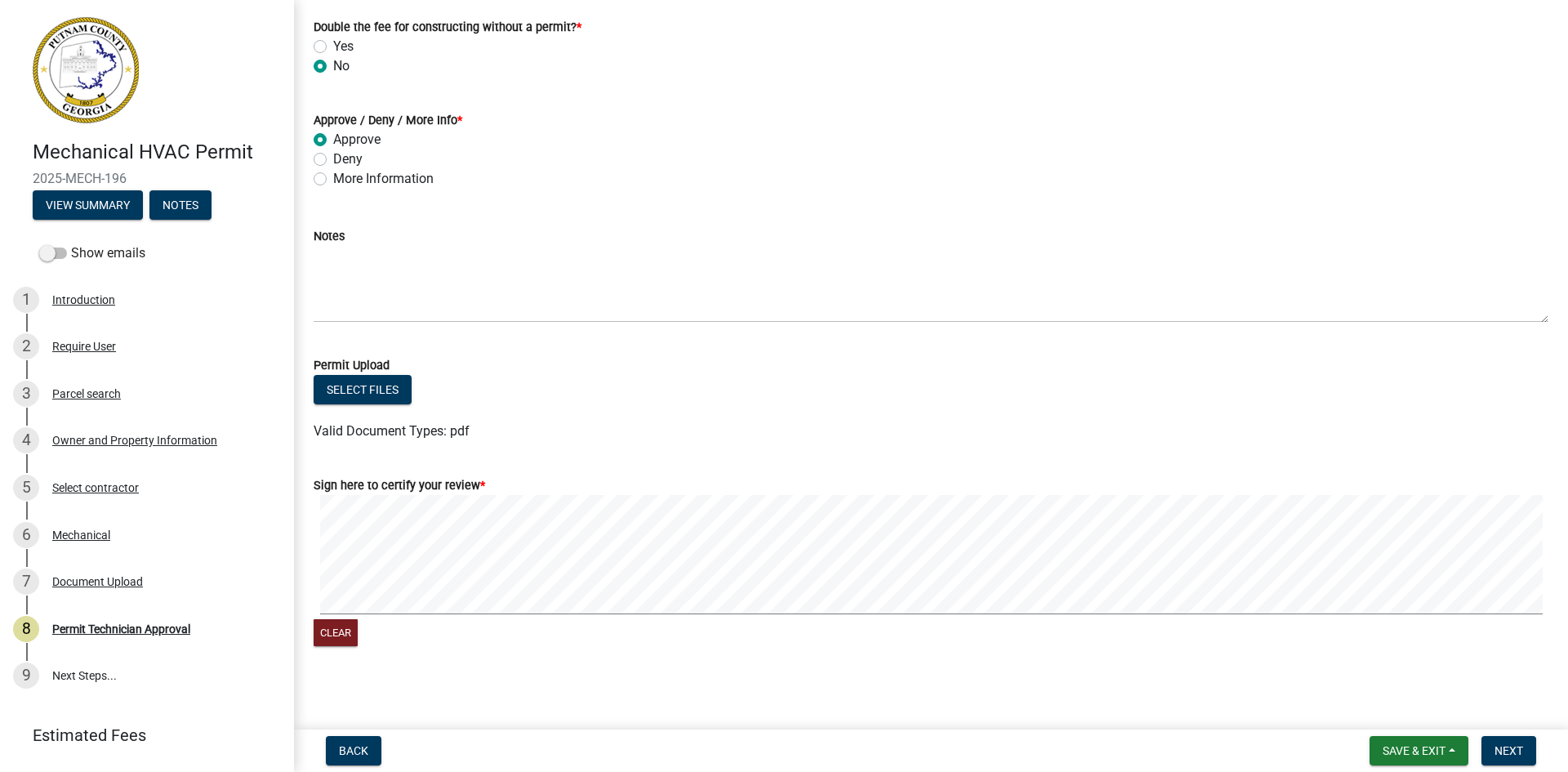
scroll to position [277, 0]
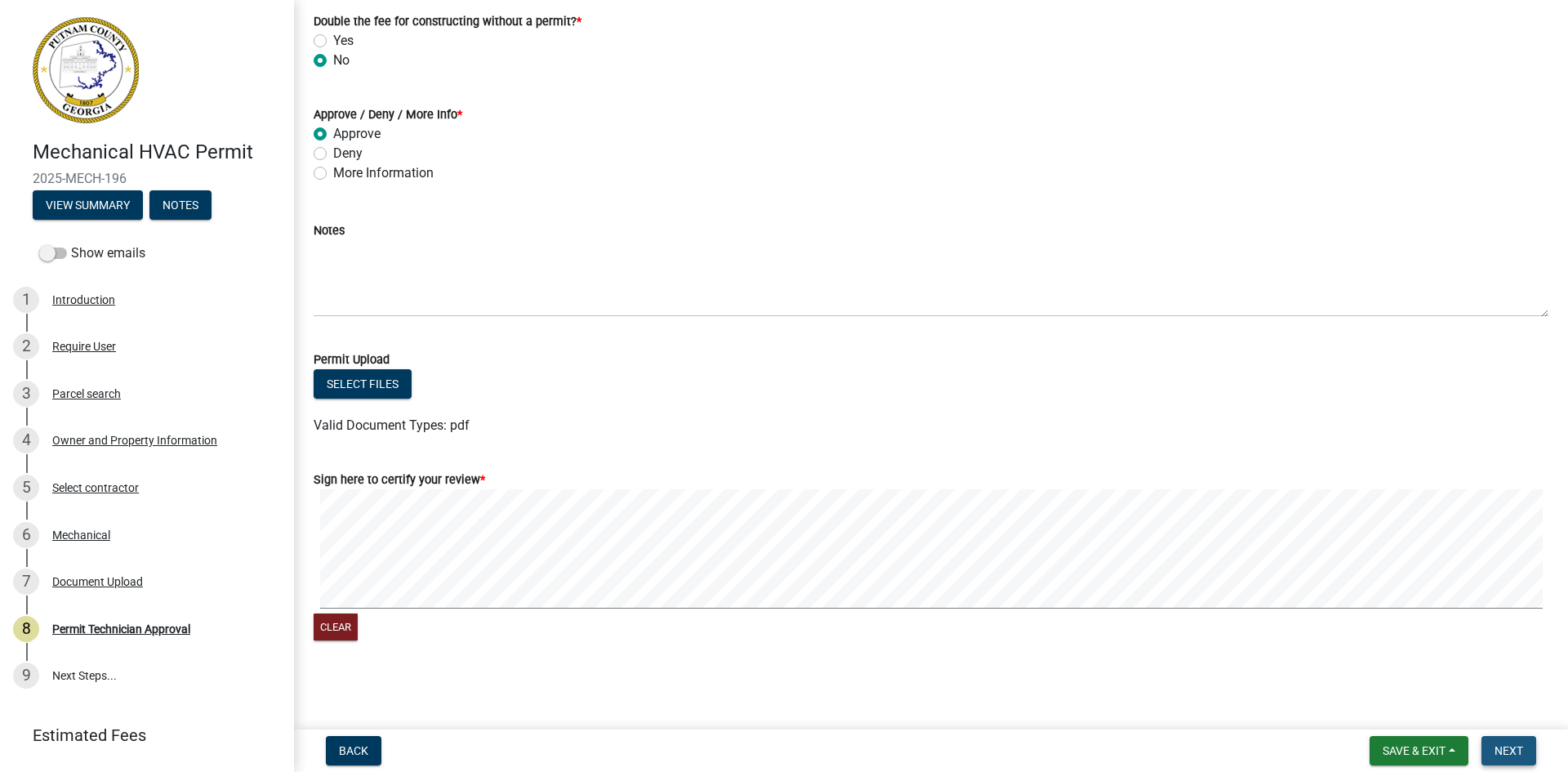
click at [1514, 751] on span "Next" at bounding box center [1509, 751] width 29 height 13
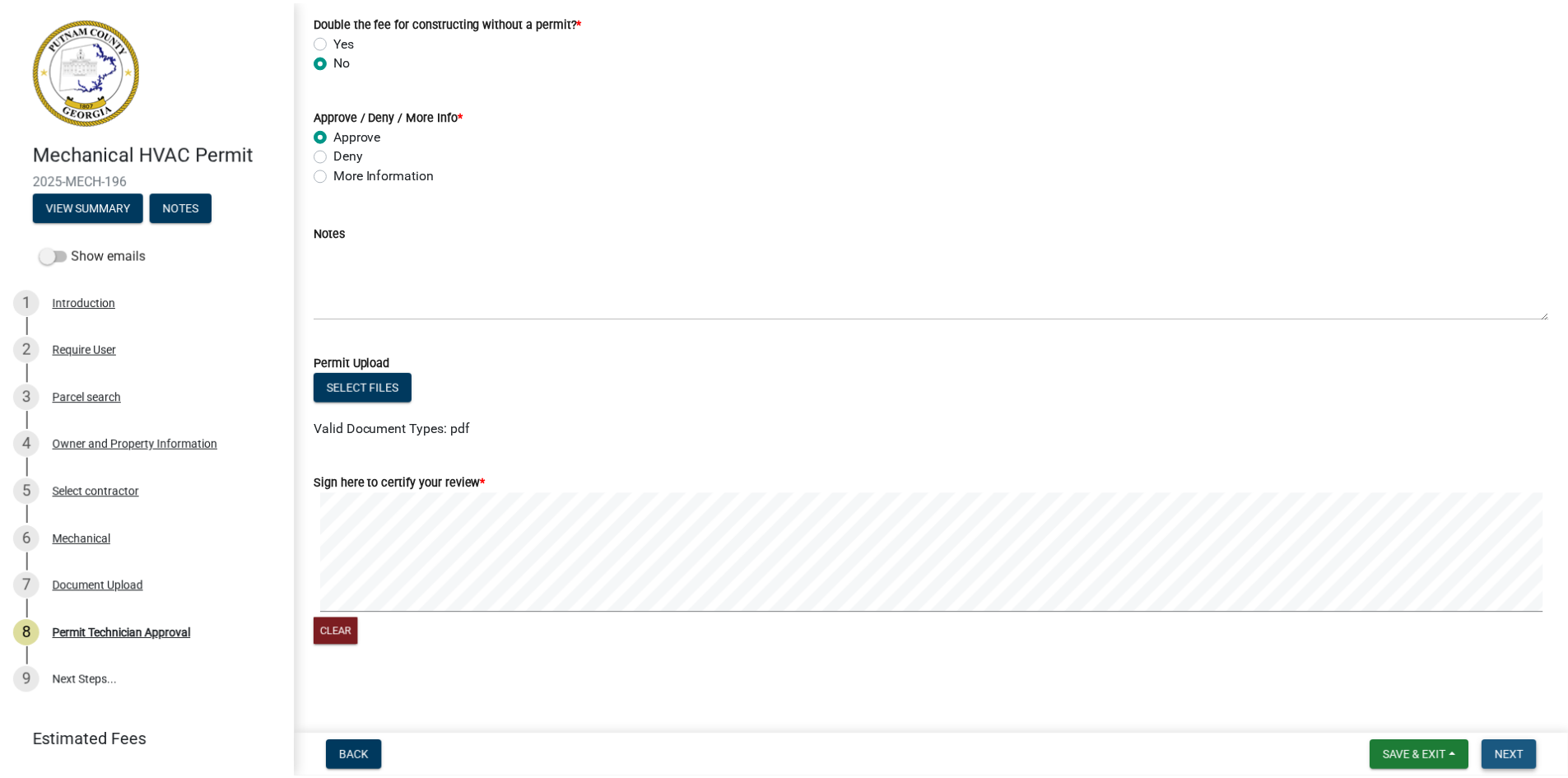
scroll to position [0, 0]
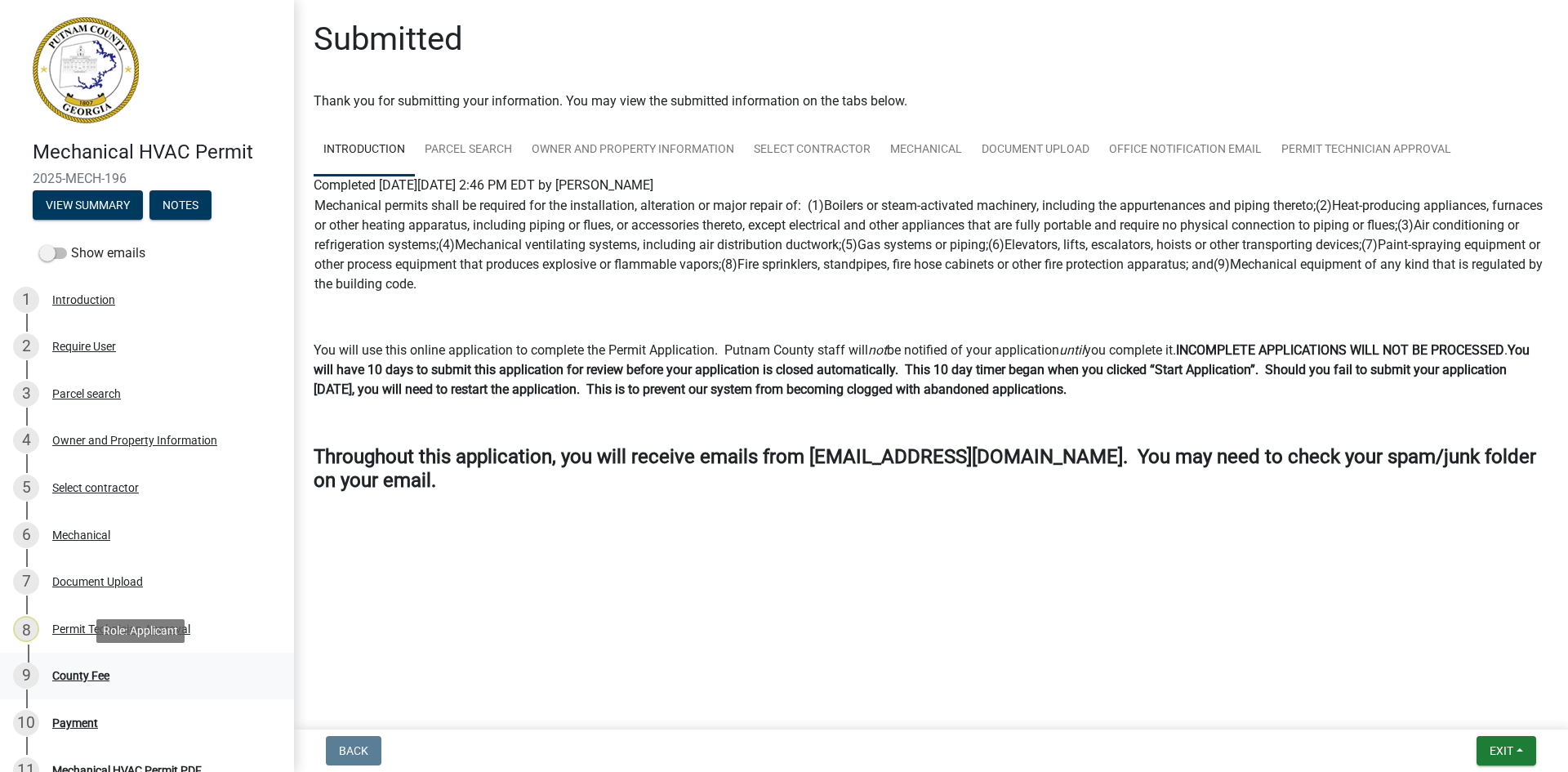
click at [88, 670] on div "County Fee" at bounding box center [81, 675] width 57 height 11
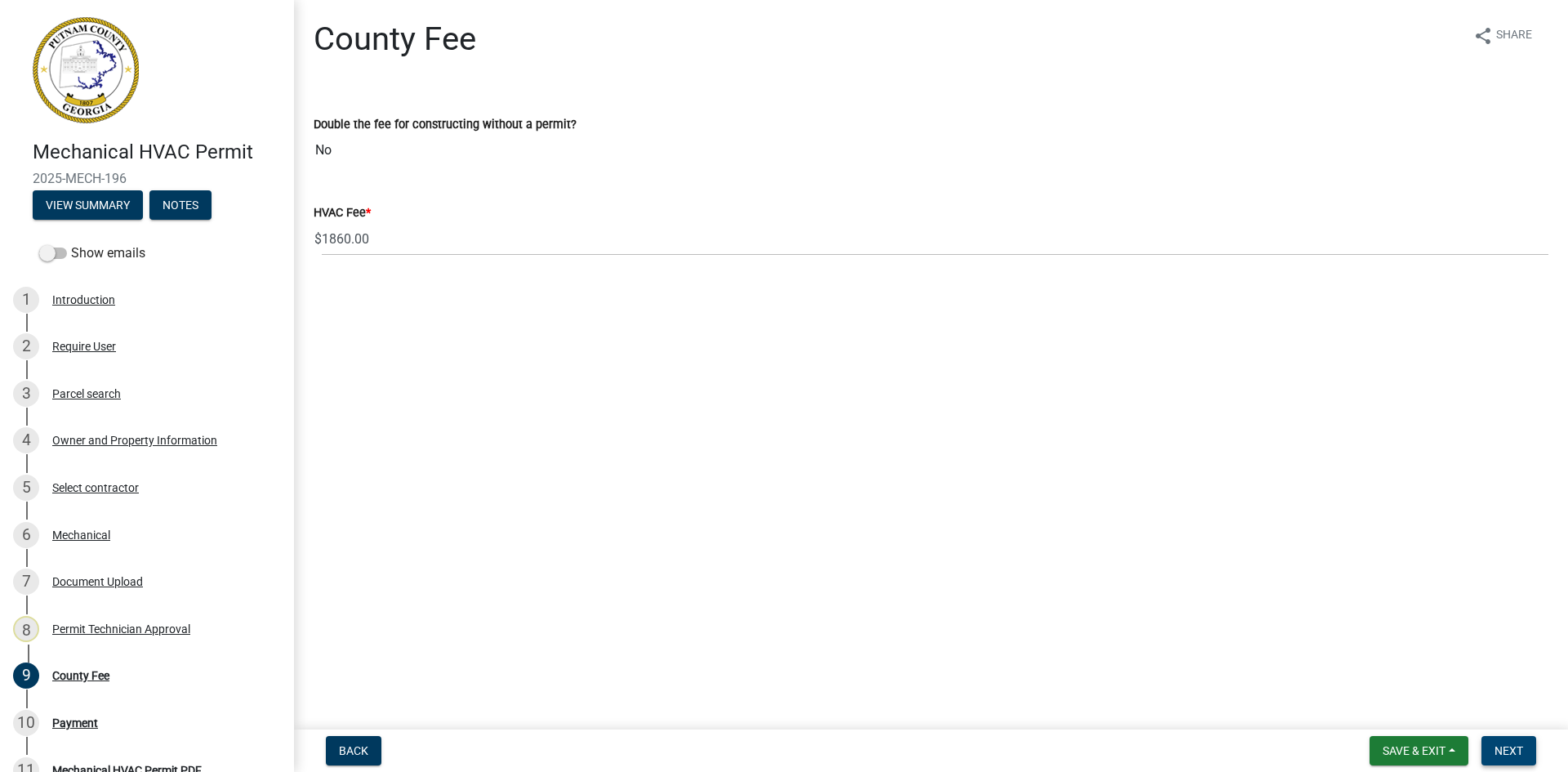
click at [1524, 744] on button "Next" at bounding box center [1508, 751] width 54 height 29
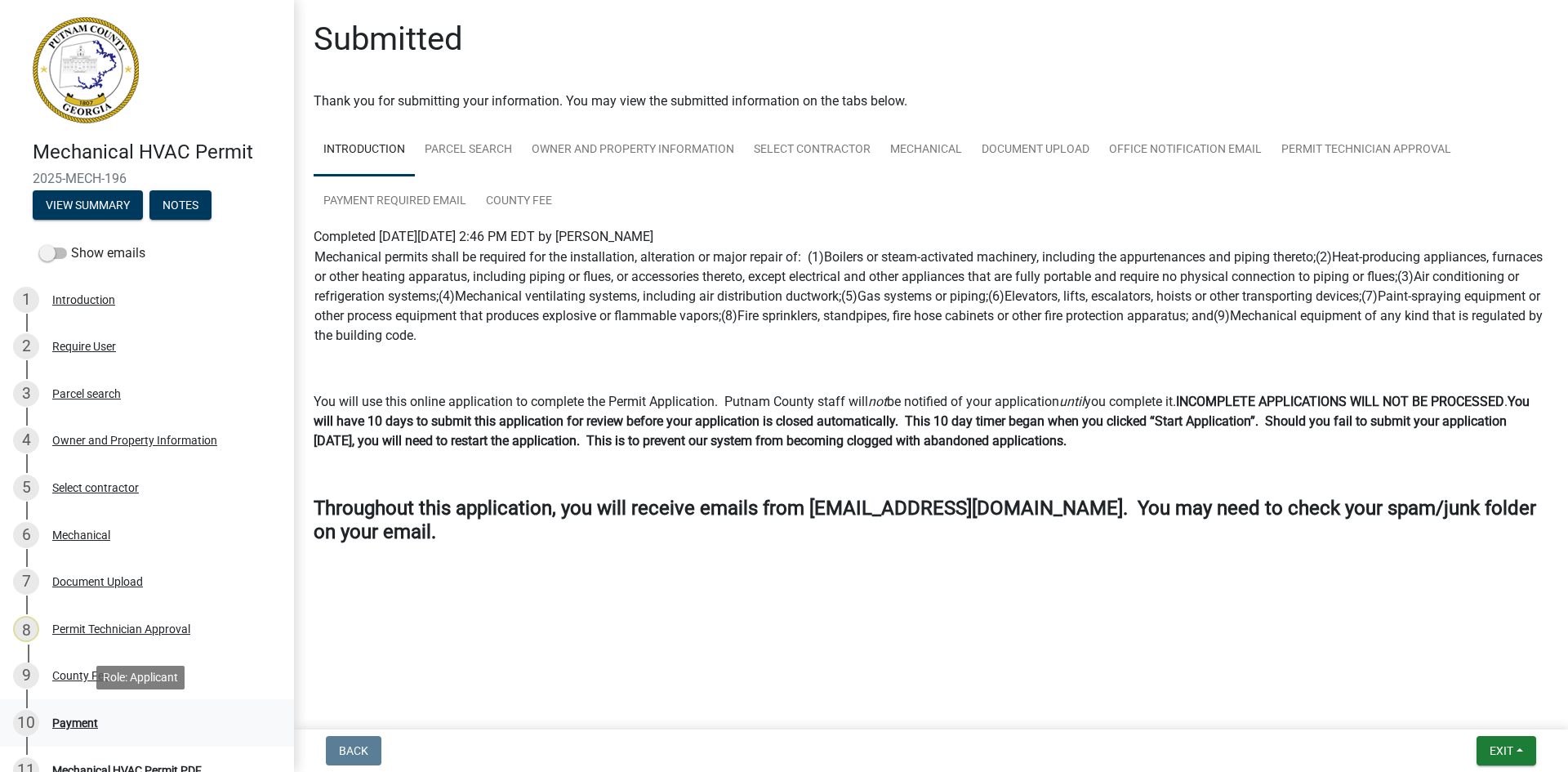
click at [80, 729] on div "Payment" at bounding box center [76, 722] width 46 height 11
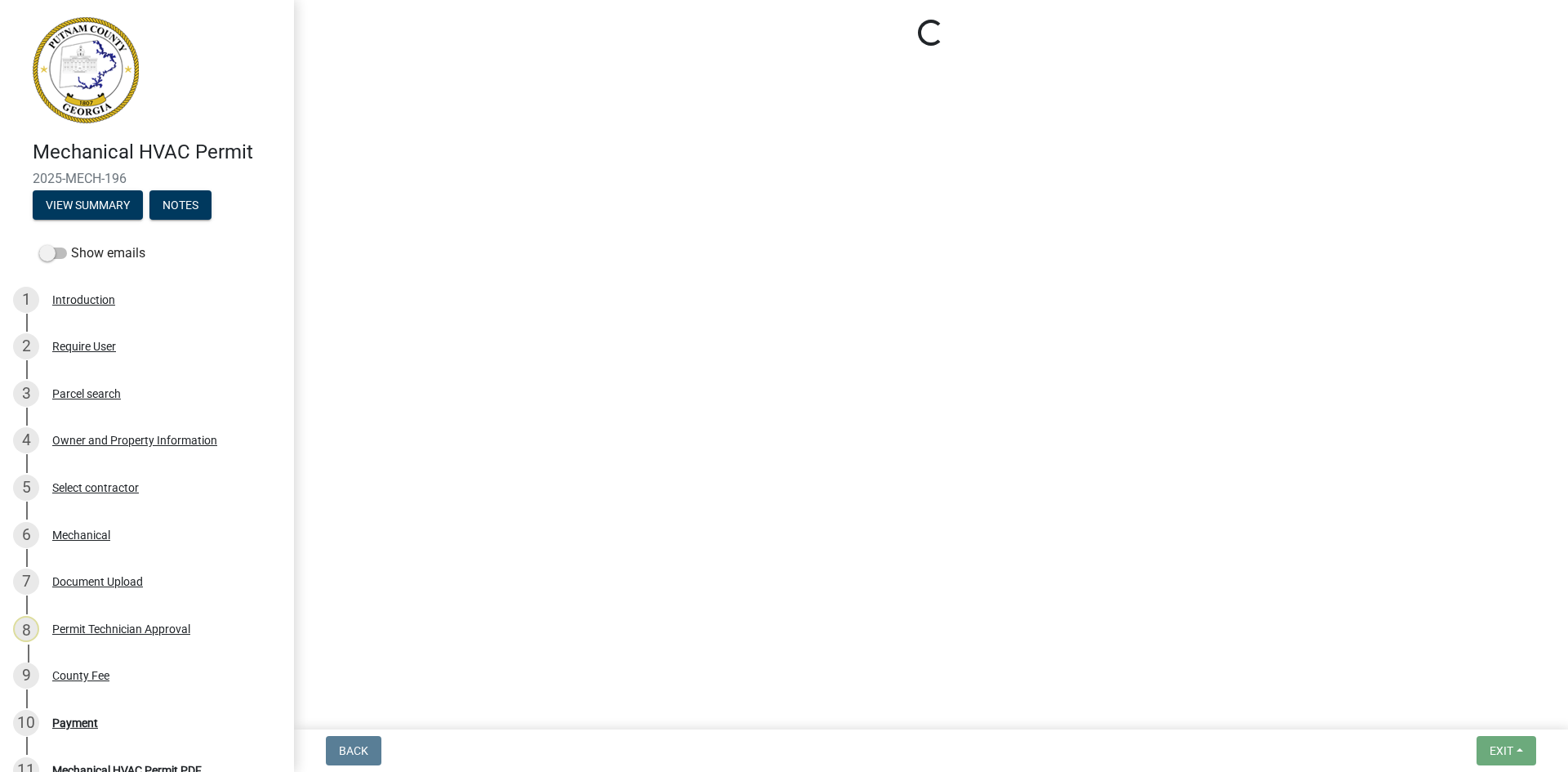
select select "3: 3"
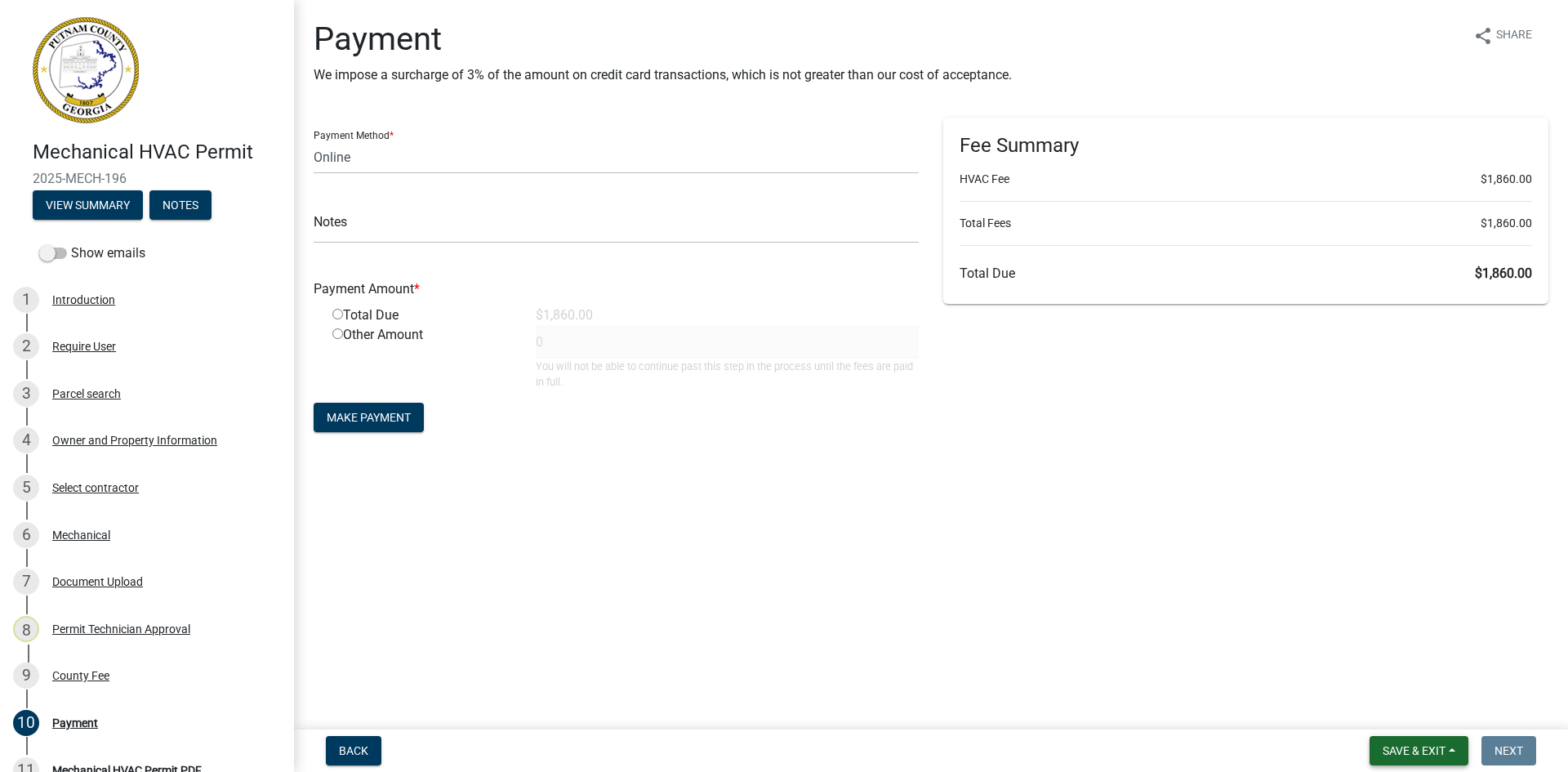
click at [1410, 739] on button "Save & Exit" at bounding box center [1419, 751] width 99 height 29
click at [1428, 710] on button "Save & Exit" at bounding box center [1403, 708] width 131 height 40
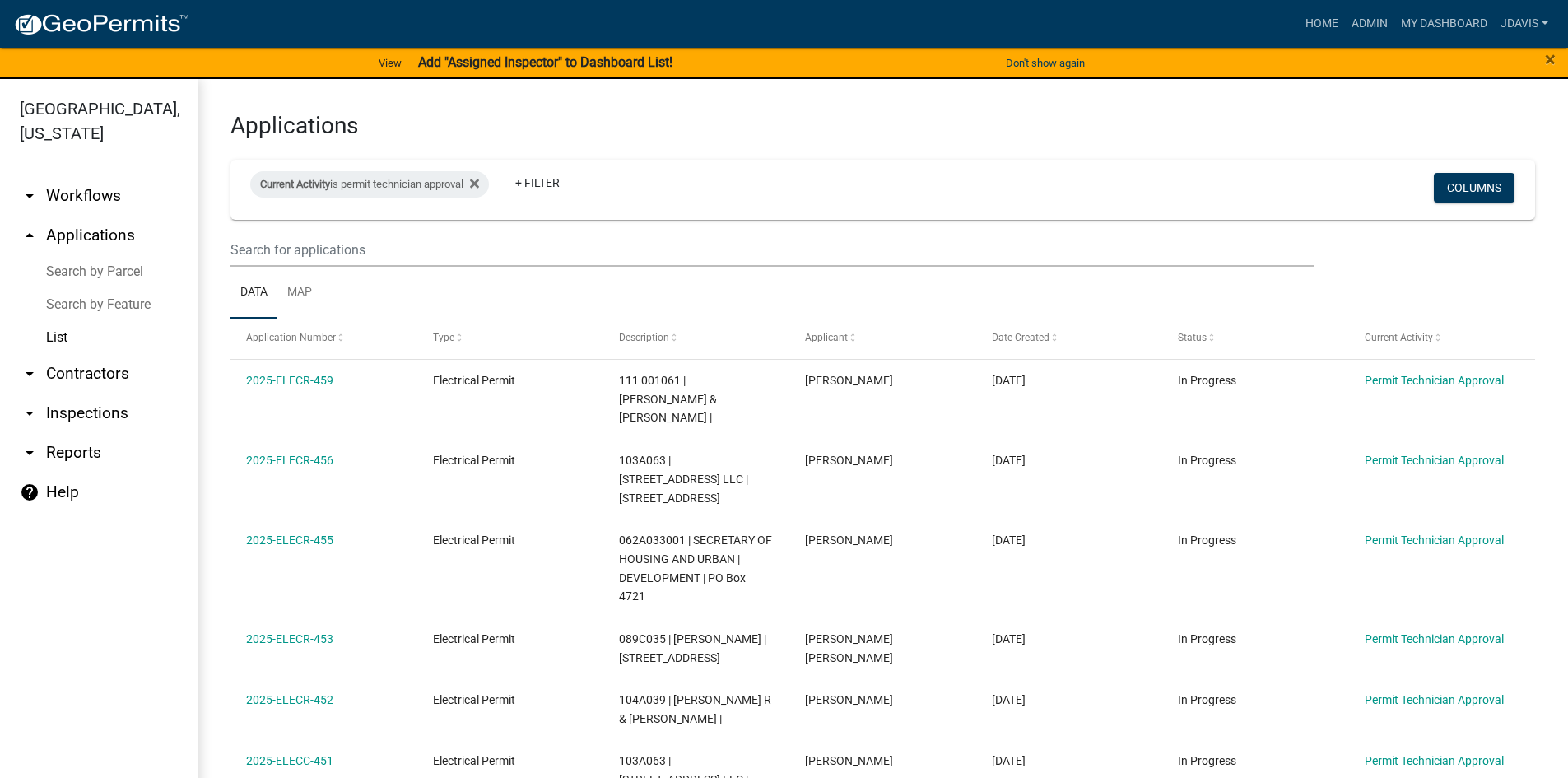
click at [89, 279] on link "Search by Parcel" at bounding box center [98, 271] width 198 height 32
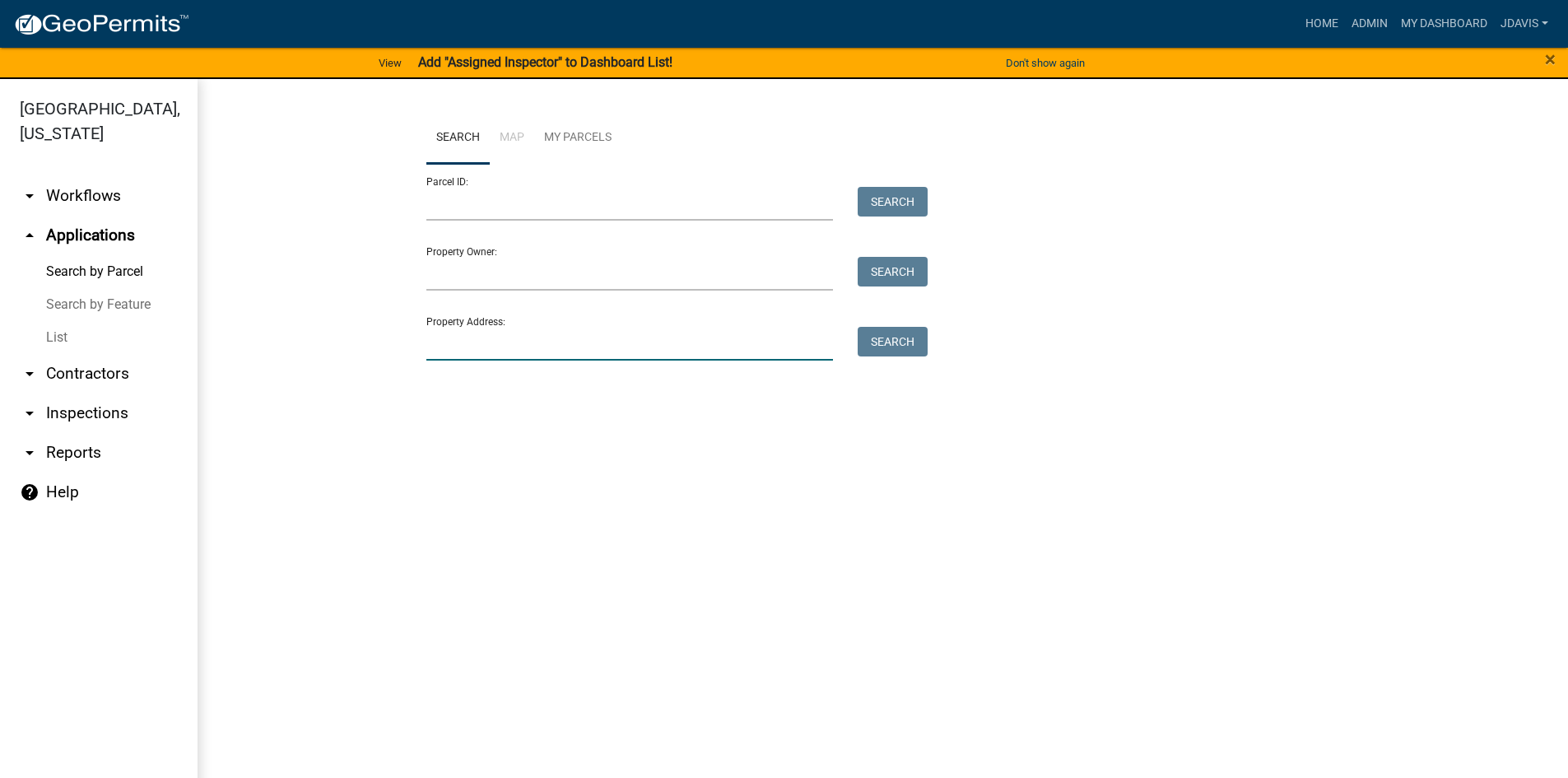
click at [475, 334] on input "Property Address:" at bounding box center [629, 344] width 408 height 33
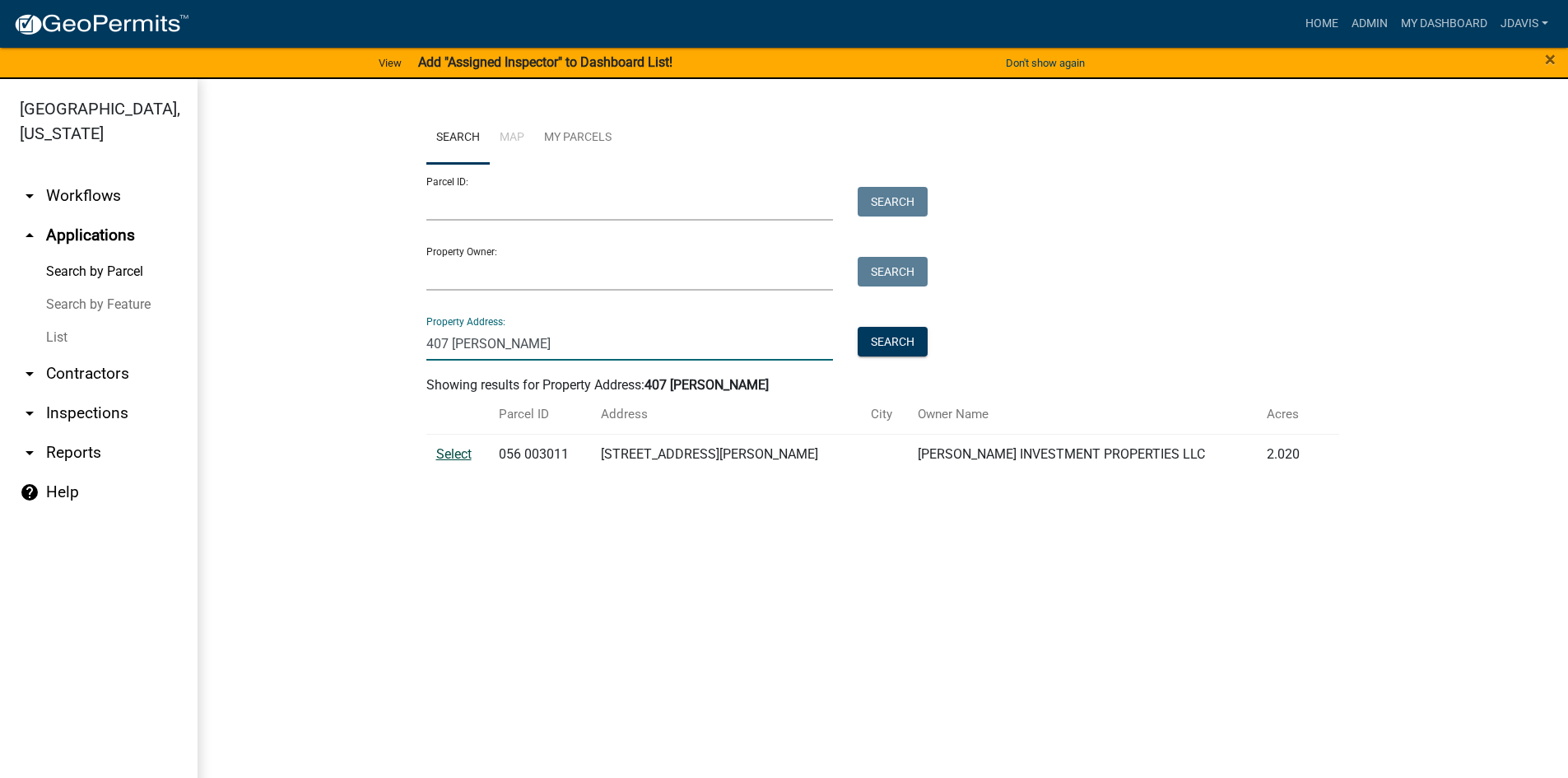
type input "407 [PERSON_NAME]"
click at [441, 456] on span "Select" at bounding box center [454, 454] width 35 height 16
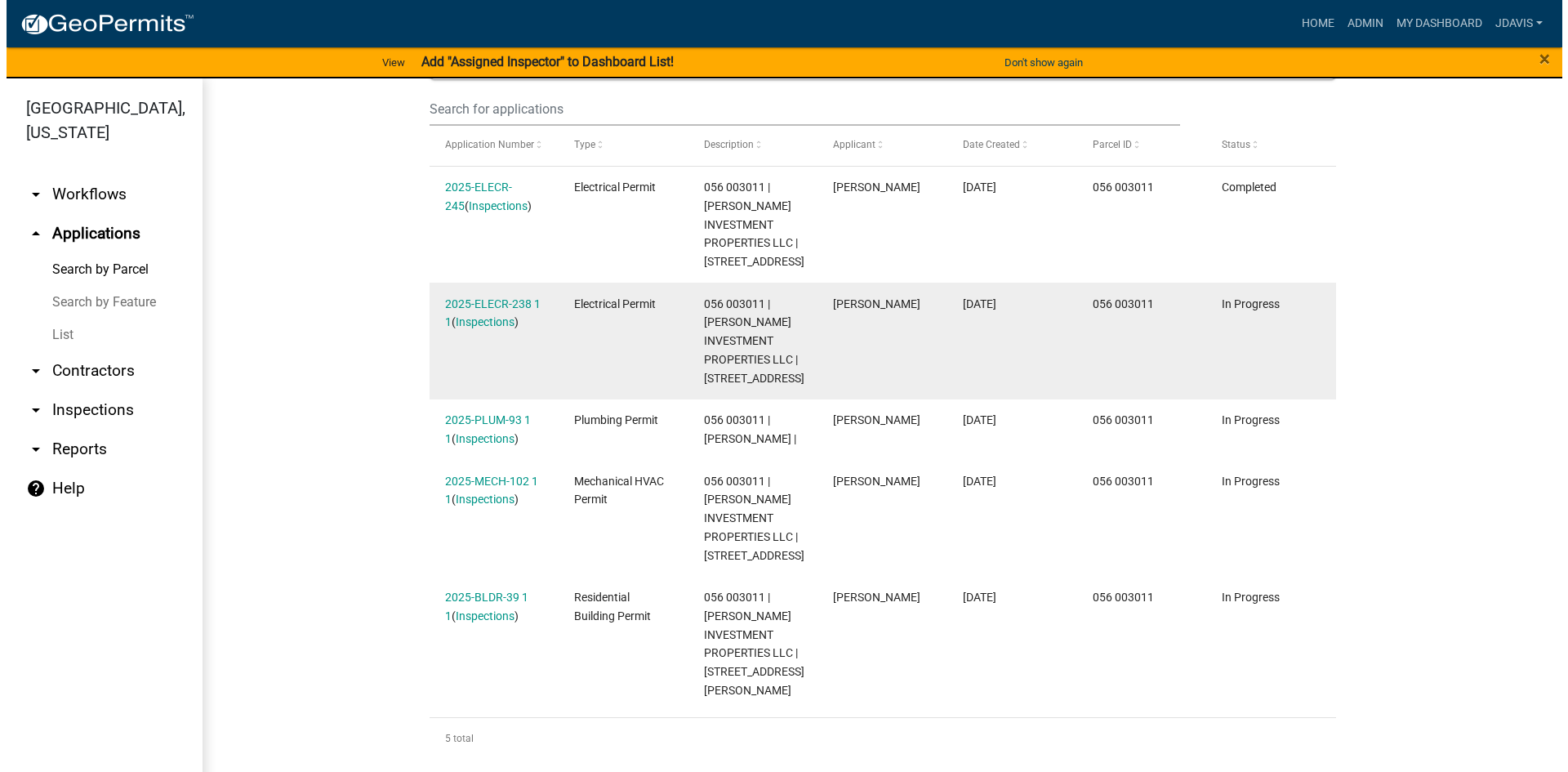
scroll to position [496, 0]
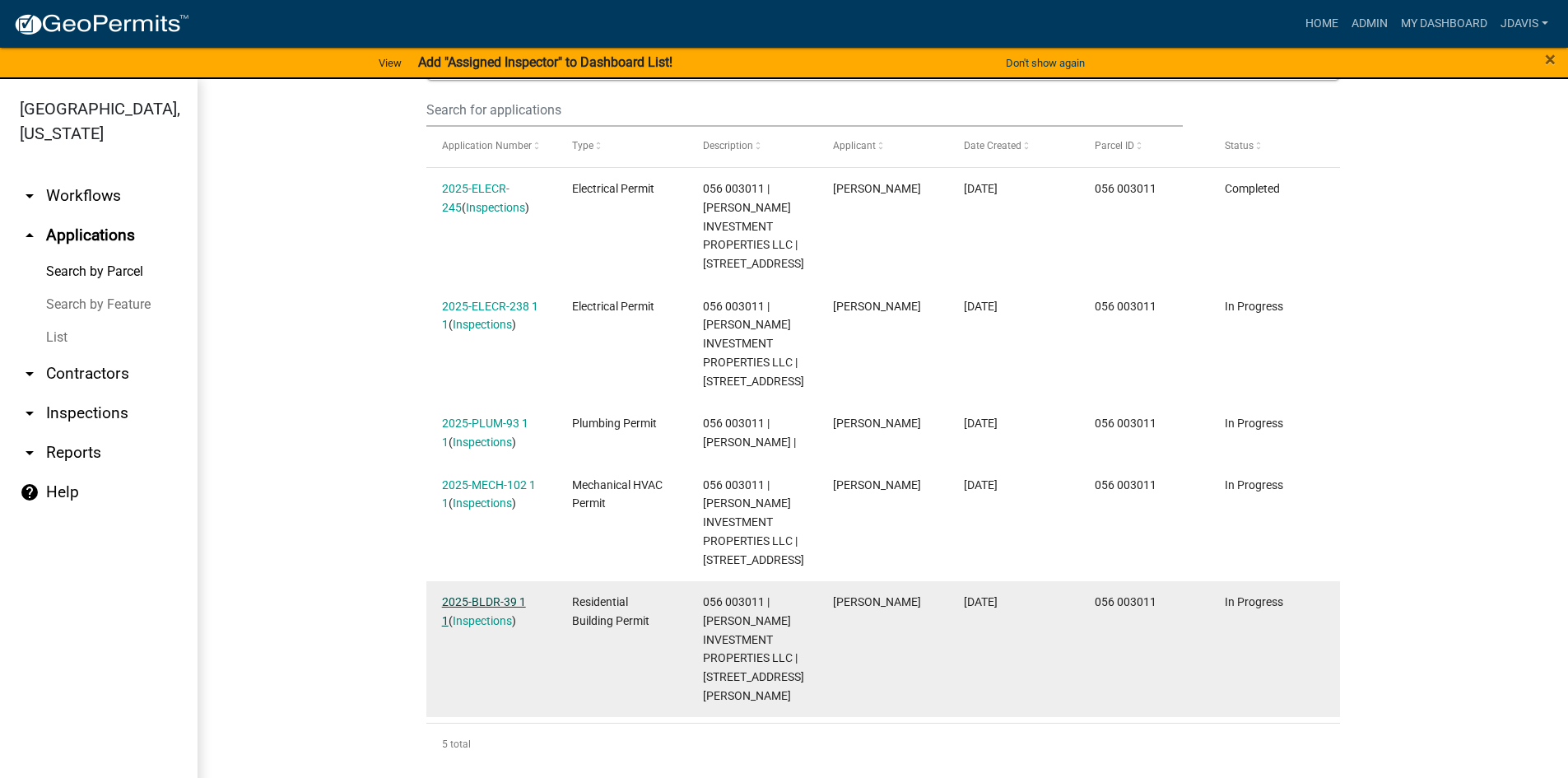
click at [490, 619] on link "2025-BLDR-39 1 1" at bounding box center [484, 611] width 84 height 32
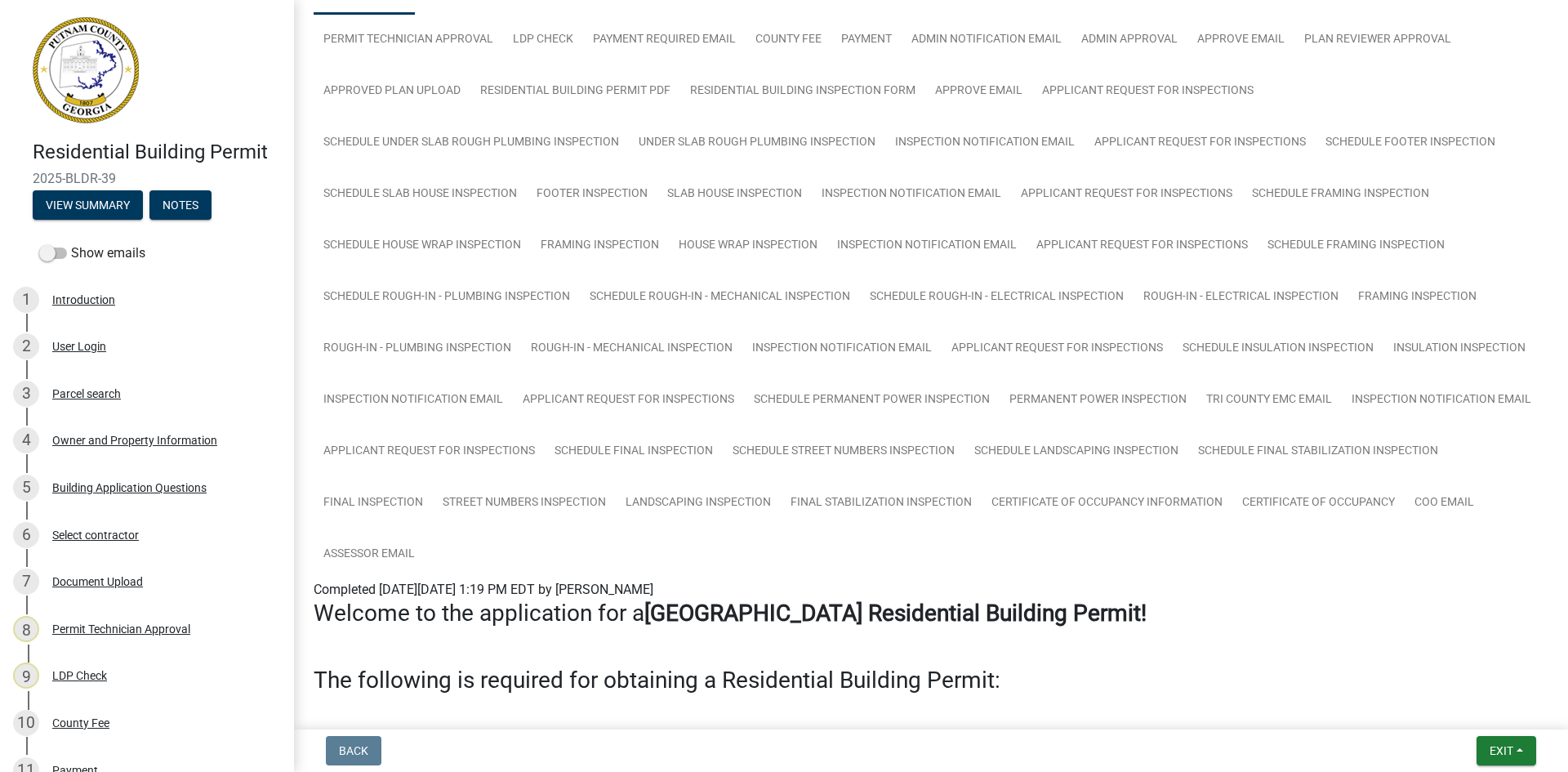
scroll to position [163, 0]
click at [1233, 528] on link "Certificate of Occupancy" at bounding box center [1318, 501] width 172 height 53
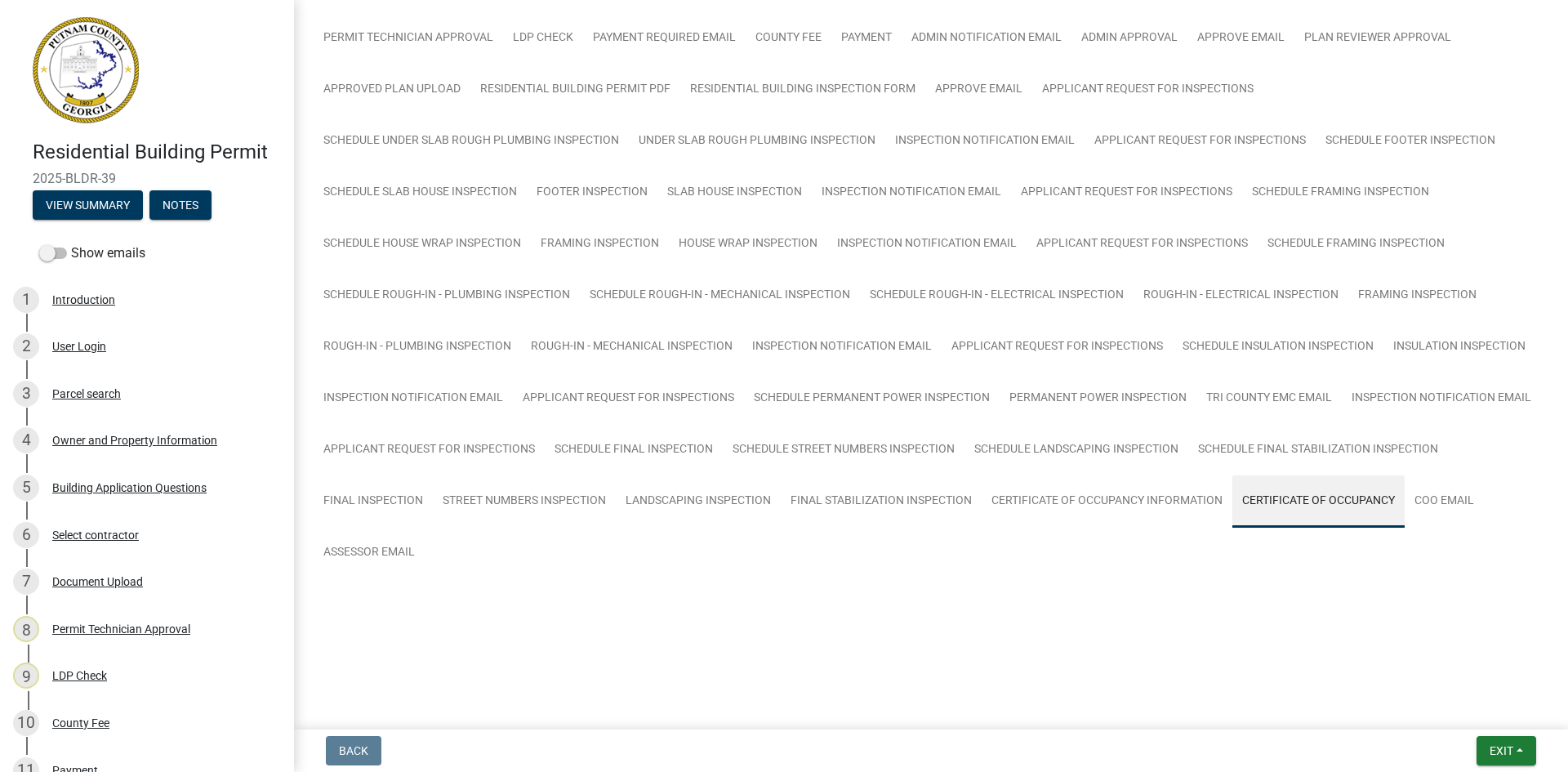
scroll to position [141, 0]
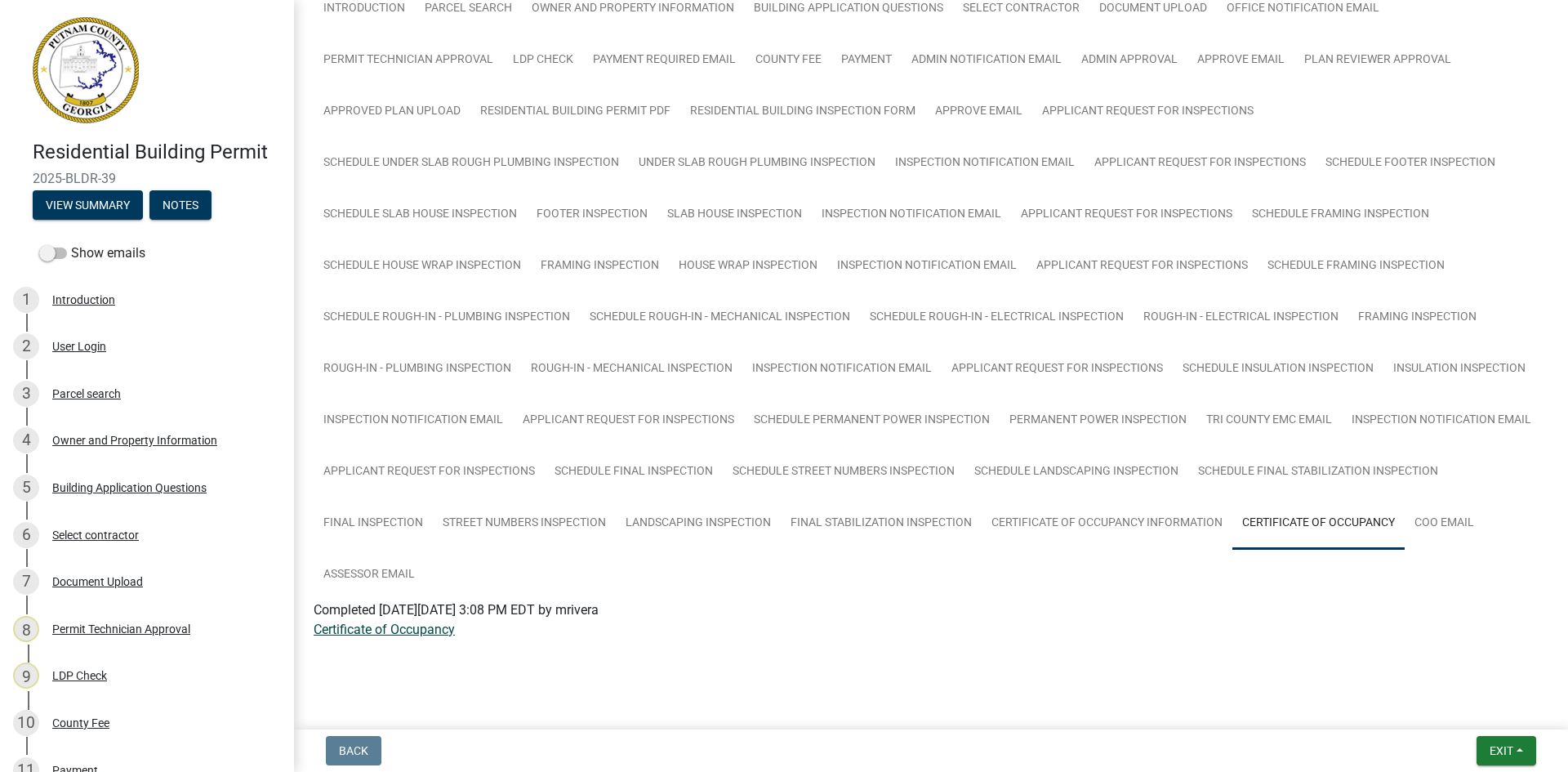
click at [422, 633] on link "Certificate of Occupancy" at bounding box center [383, 629] width 141 height 16
click at [198, 202] on button "Notes" at bounding box center [180, 205] width 62 height 29
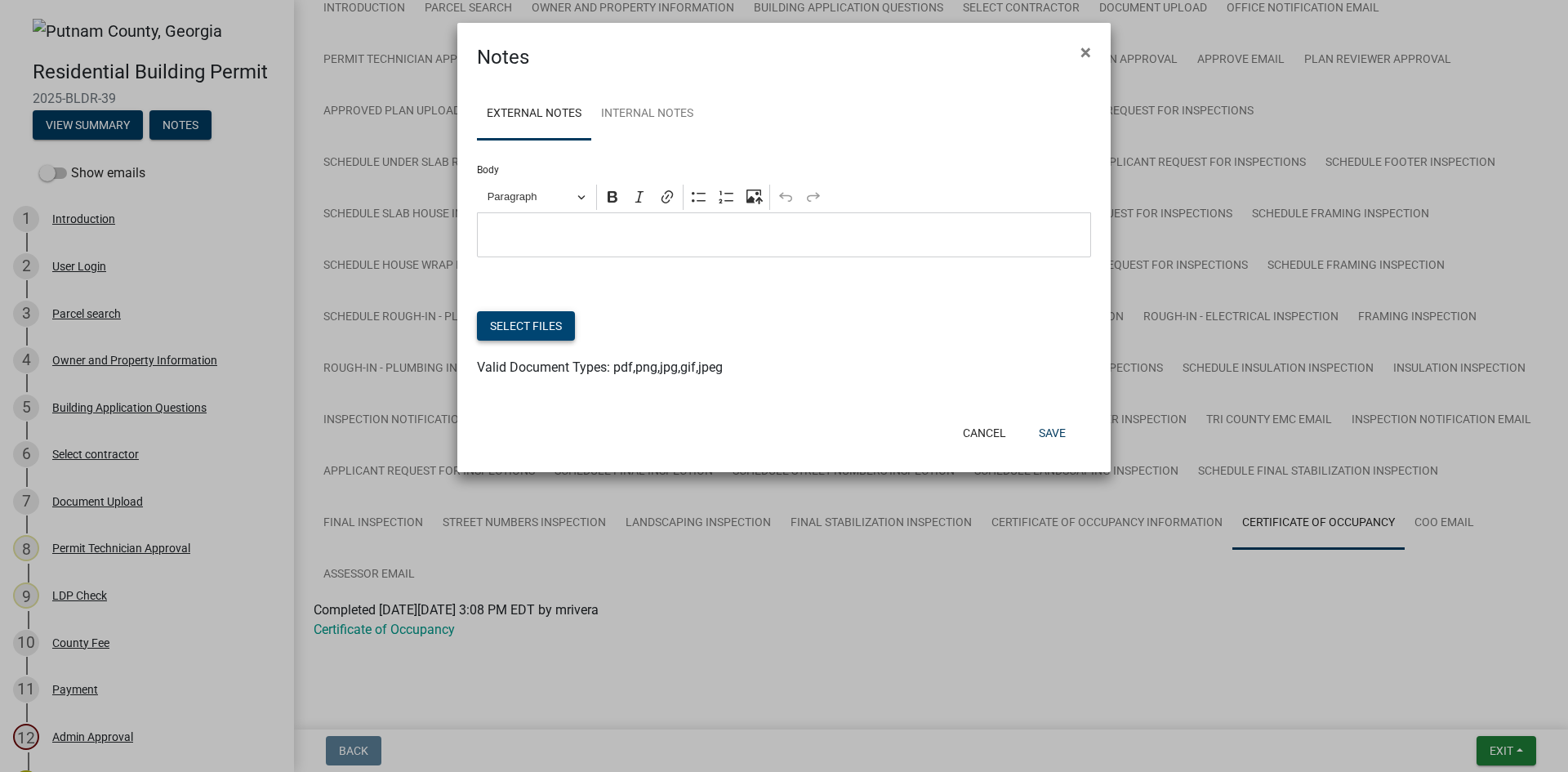
click at [547, 336] on button "Select files" at bounding box center [526, 326] width 98 height 29
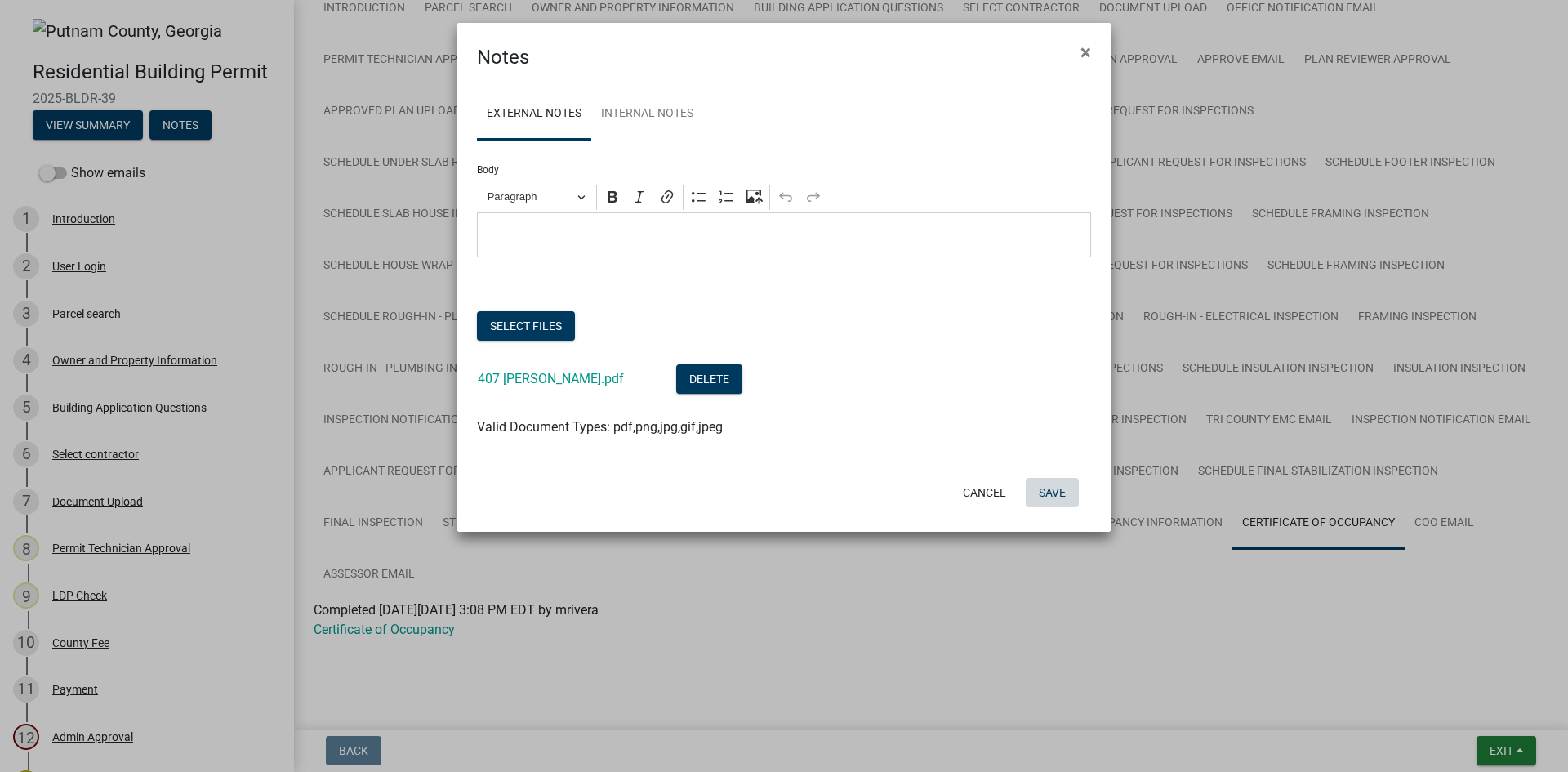
click at [1051, 486] on button "Save" at bounding box center [1053, 493] width 53 height 29
